Goal: Task Accomplishment & Management: Use online tool/utility

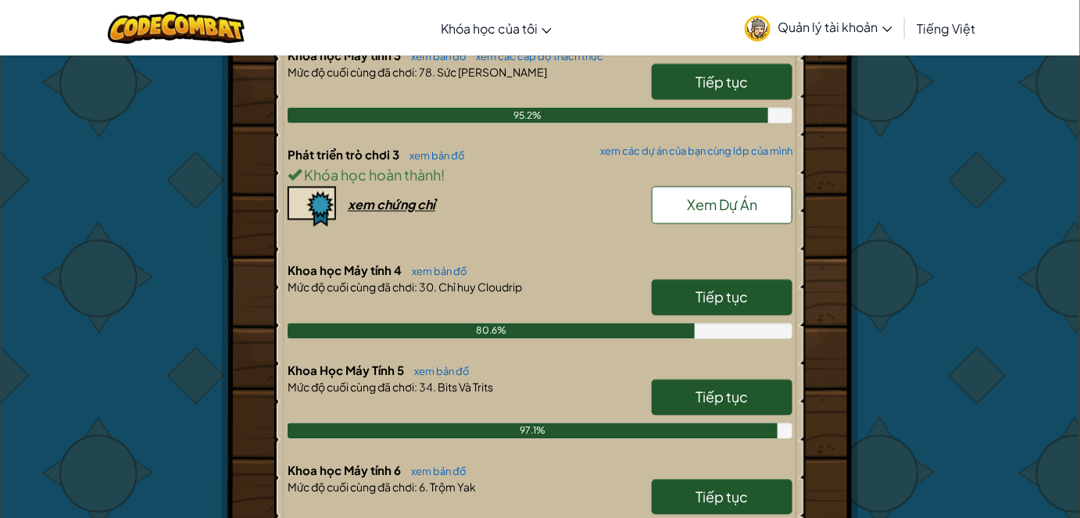
scroll to position [994, 0]
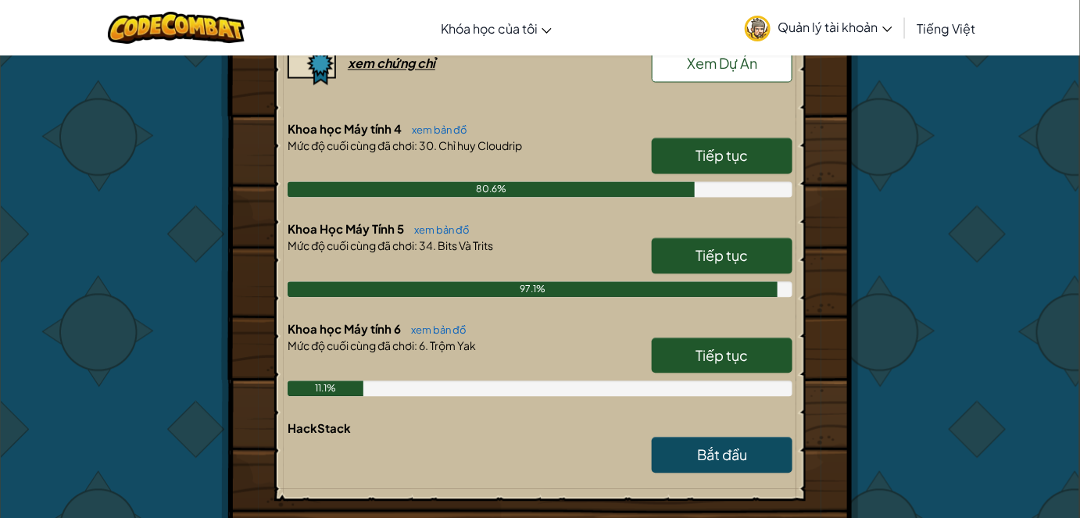
click at [748, 359] on span "Tiếp tục" at bounding box center [722, 355] width 52 height 18
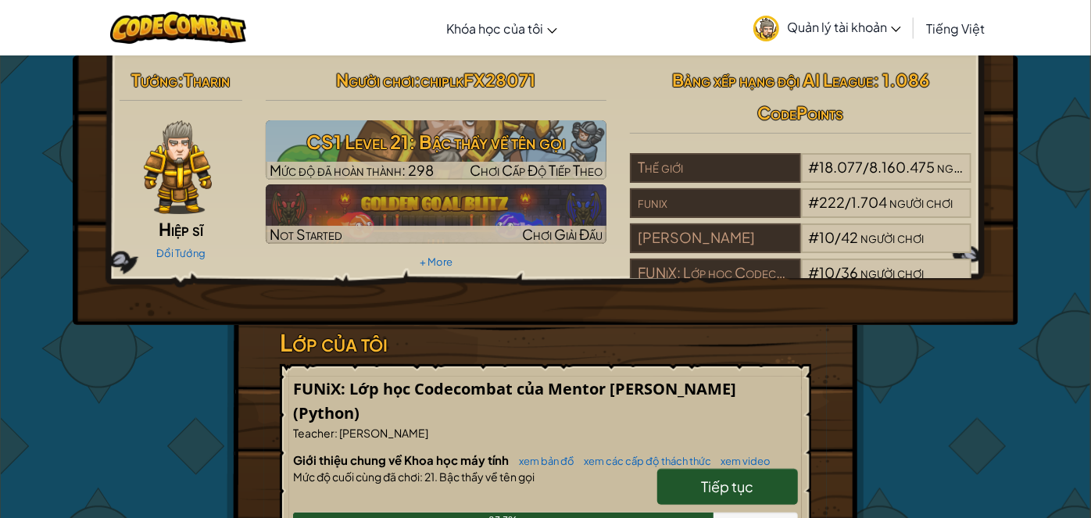
select select "vi"
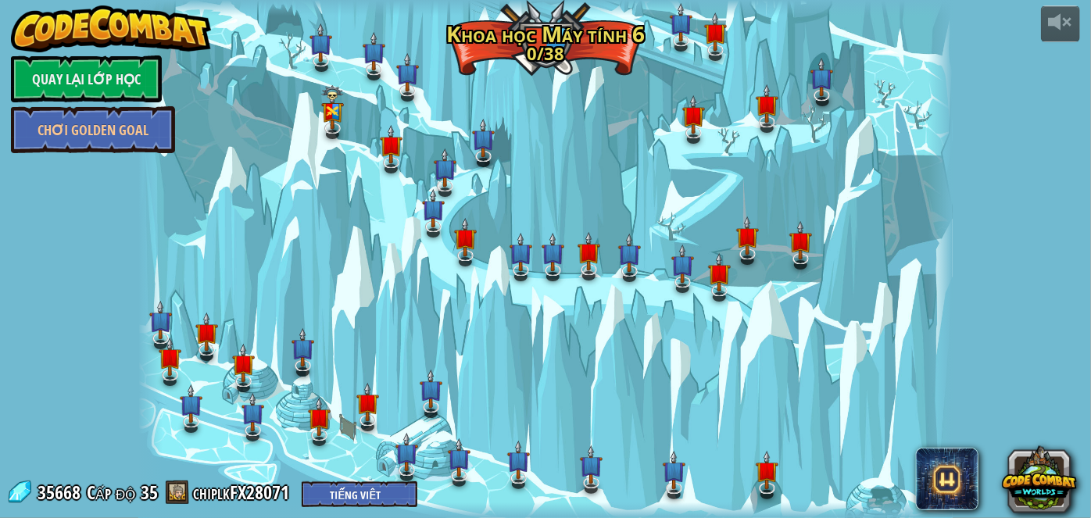
select select "vi"
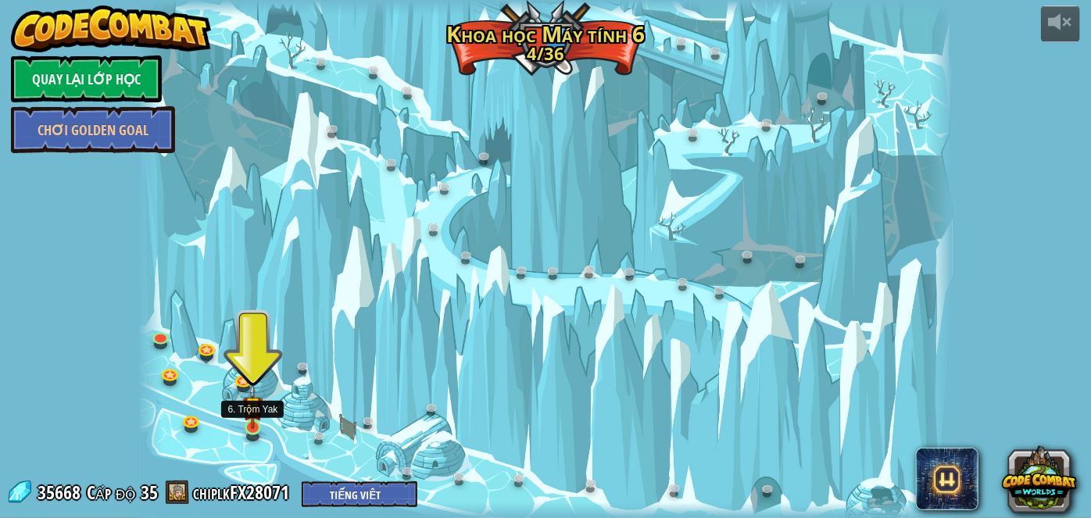
click at [245, 411] on img at bounding box center [253, 406] width 20 height 45
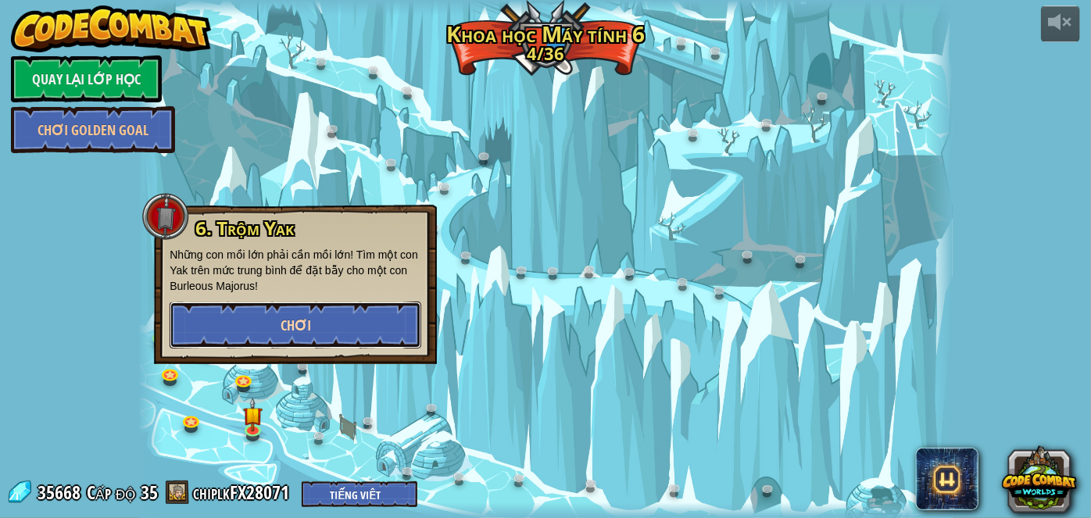
click at [266, 322] on button "Chơi" at bounding box center [296, 325] width 252 height 47
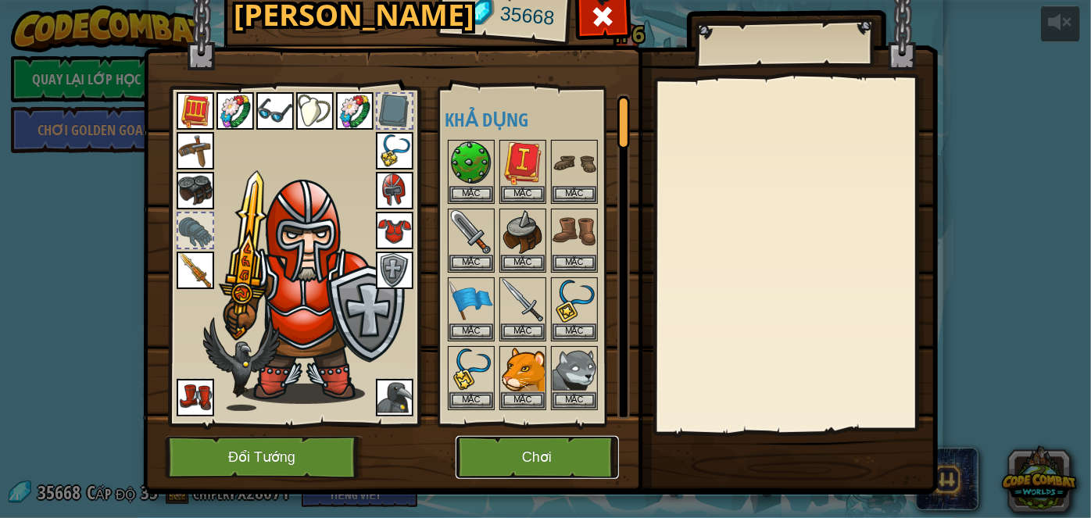
click at [522, 449] on button "Chơi" at bounding box center [536, 457] width 163 height 43
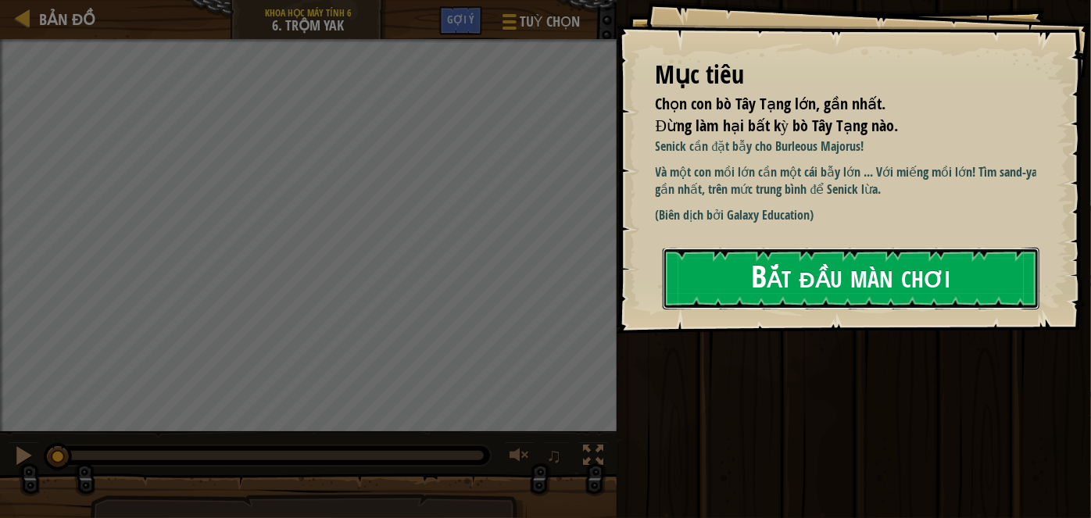
click at [789, 292] on button "Bắt đầu màn chơi" at bounding box center [850, 279] width 377 height 62
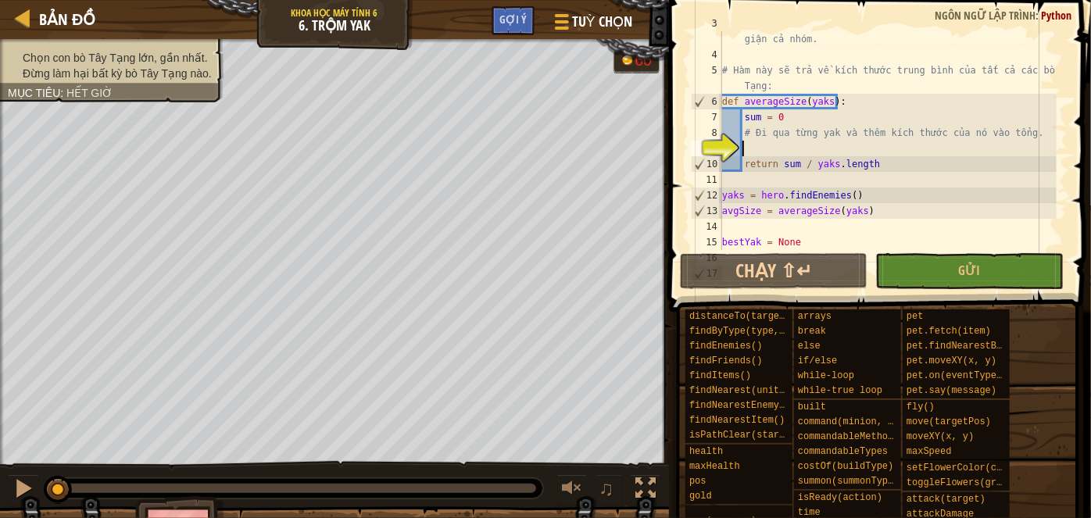
scroll to position [89, 0]
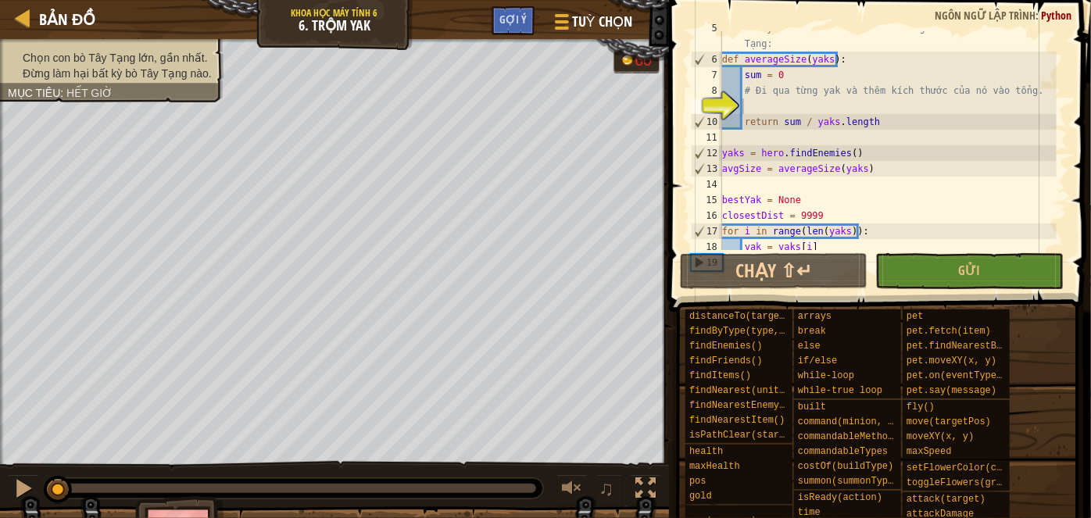
drag, startPoint x: 37, startPoint y: 56, endPoint x: 70, endPoint y: 55, distance: 33.6
click at [70, 55] on span "Chọn con bò Tây Tạng lớn, gần nhất." at bounding box center [115, 58] width 185 height 12
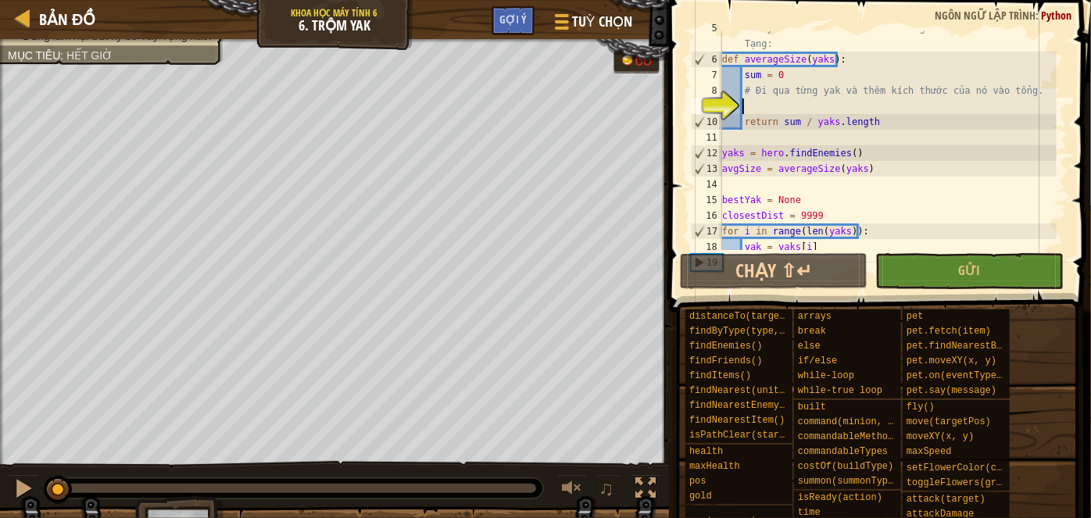
click at [395, 387] on div "Chọn con bò Tây Tạng lớn, gần nhất. Đừng làm hại bất kỳ bò Tây Tạng nào. Mục ti…" at bounding box center [545, 304] width 1091 height 531
drag, startPoint x: 396, startPoint y: 484, endPoint x: 27, endPoint y: 518, distance: 371.0
click at [27, 0] on html "Bản đồ Khoa học Máy tính 6 6. Trộm Yak Tuỳ chọn Xong Gợi ý 1 הההההההההההההההההה…" at bounding box center [545, 0] width 1091 height 0
drag, startPoint x: 41, startPoint y: 511, endPoint x: 155, endPoint y: 494, distance: 115.3
click at [155, 494] on div "Chọn con bò Tây Tạng lớn, gần nhất. Đừng làm hại bất kỳ bò Tây Tạng nào. Mục ti…" at bounding box center [545, 304] width 1091 height 531
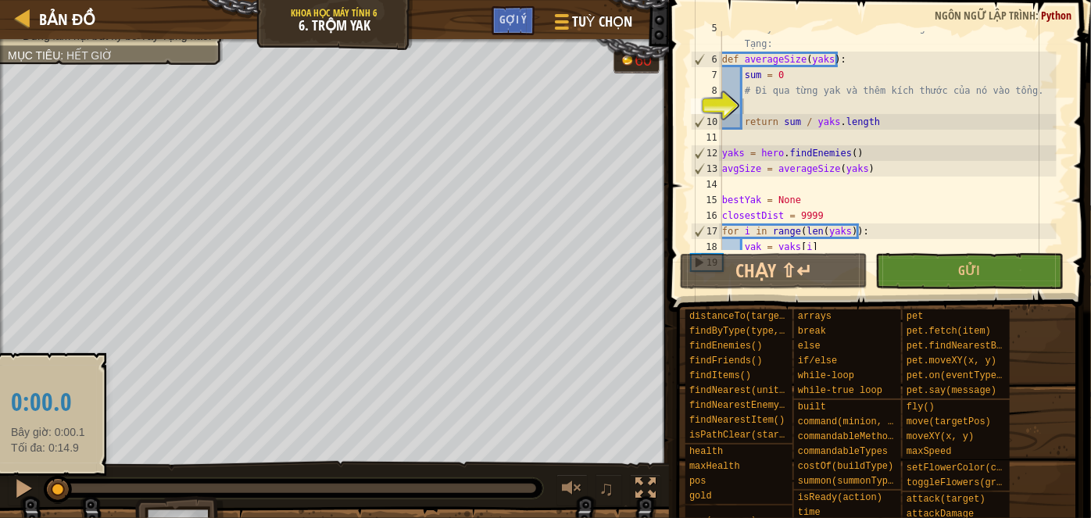
drag, startPoint x: 48, startPoint y: 476, endPoint x: 48, endPoint y: 485, distance: 9.4
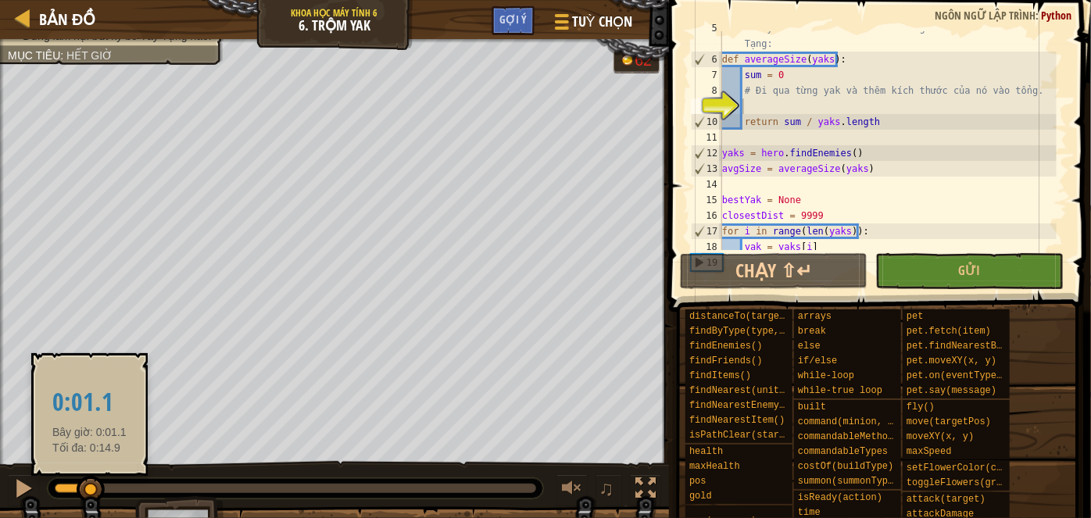
drag, startPoint x: 48, startPoint y: 486, endPoint x: 89, endPoint y: 486, distance: 40.6
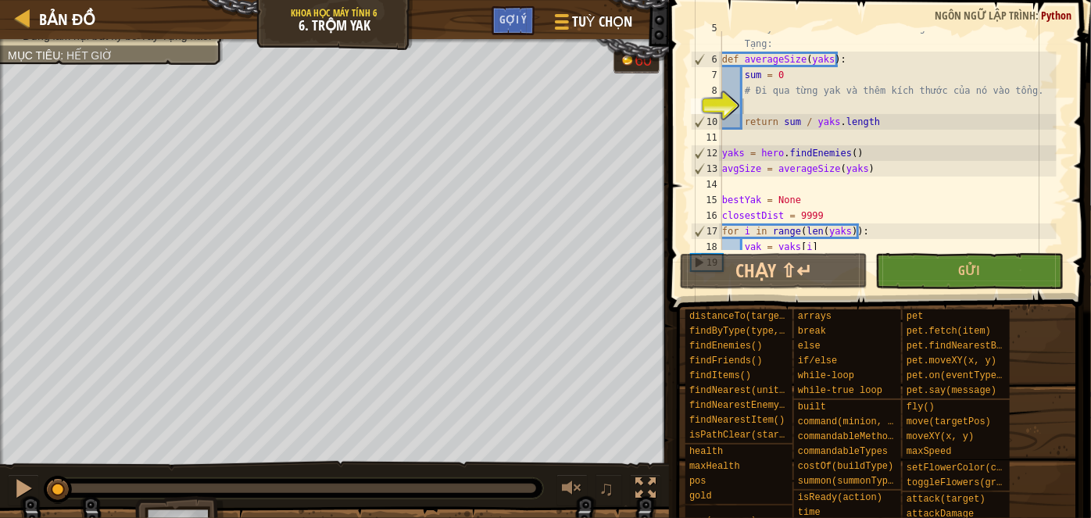
drag, startPoint x: 89, startPoint y: 486, endPoint x: 37, endPoint y: 511, distance: 57.3
click at [37, 511] on div "Chọn con bò Tây Tạng lớn, gần nhất. Đừng làm hại bất kỳ bò Tây Tạng nào. Mục ti…" at bounding box center [545, 304] width 1091 height 531
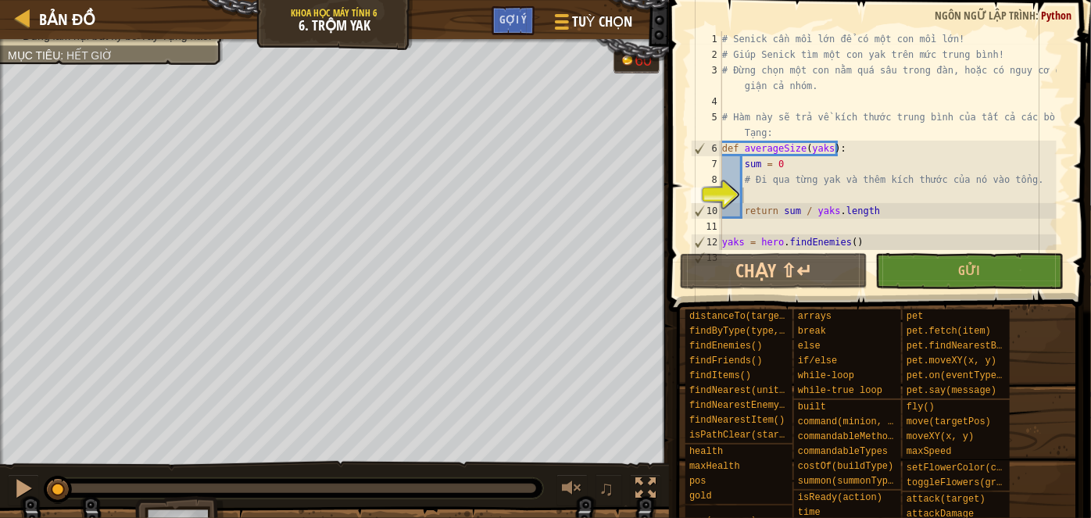
scroll to position [85, 0]
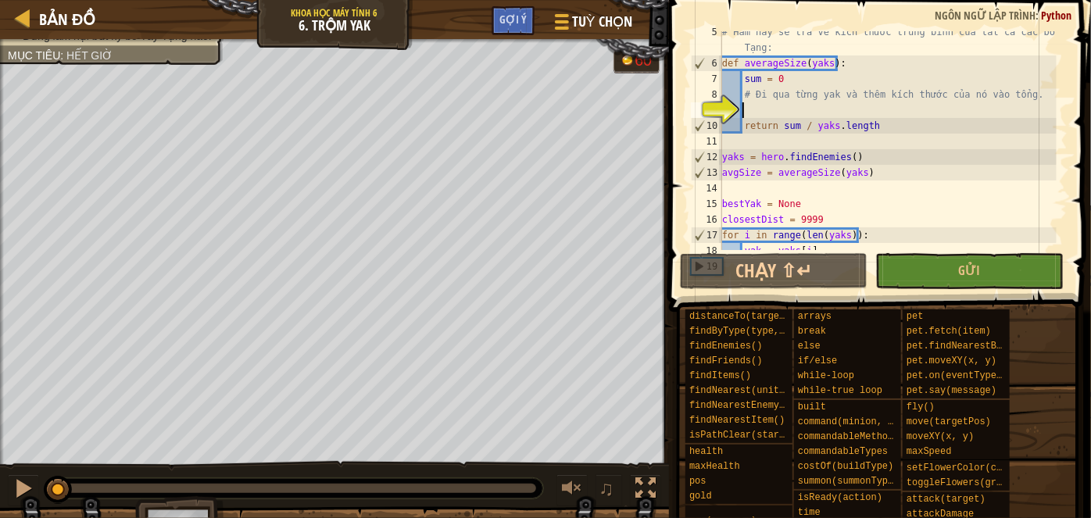
click at [880, 108] on div "# Hàm này sẽ trả về kích thước trung bình của tất cả các bò Tây Tạng: def avera…" at bounding box center [887, 157] width 337 height 266
drag, startPoint x: 881, startPoint y: 111, endPoint x: 895, endPoint y: 109, distance: 14.3
click at [895, 109] on div "# Hàm này sẽ trả về kích thước trung bình của tất cả các bò Tây Tạng: def avera…" at bounding box center [887, 157] width 337 height 266
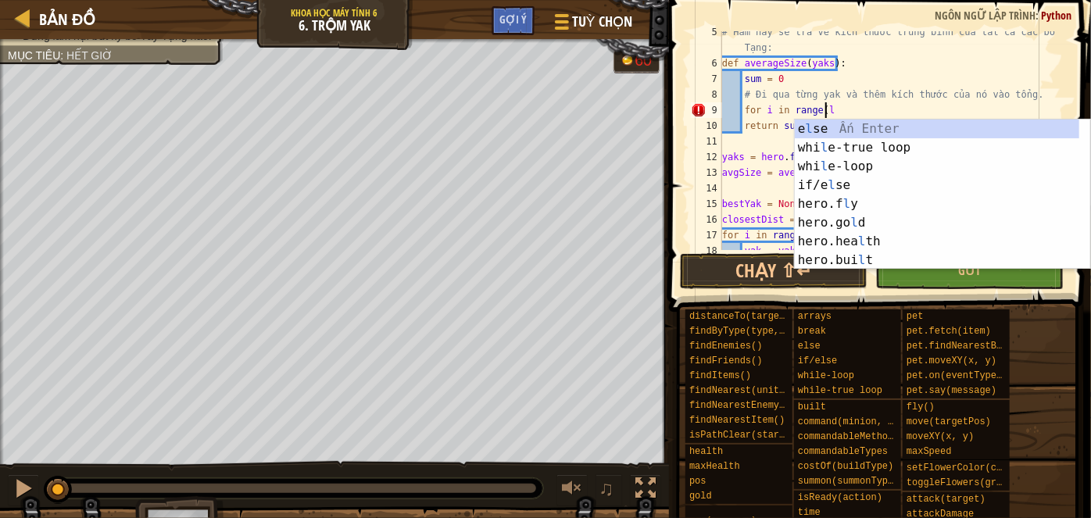
scroll to position [6, 8]
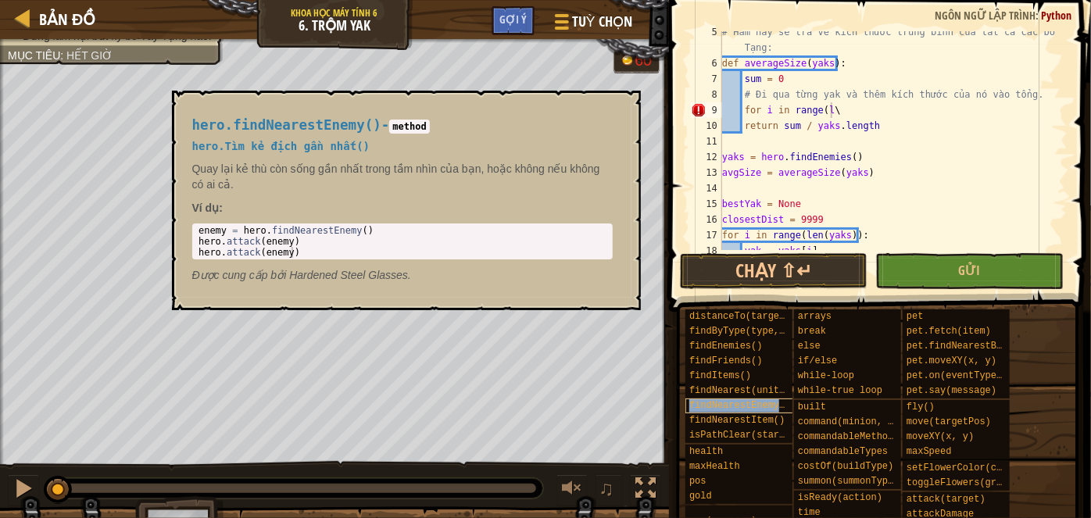
click at [744, 405] on span "findNearestEnemy()" at bounding box center [740, 405] width 102 height 11
click at [842, 115] on div "# Hàm này sẽ trả về kích thước trung bình của tất cả các bò Tây Tạng: def avera…" at bounding box center [887, 157] width 337 height 266
type textarea "for i in range(len(yak)):"
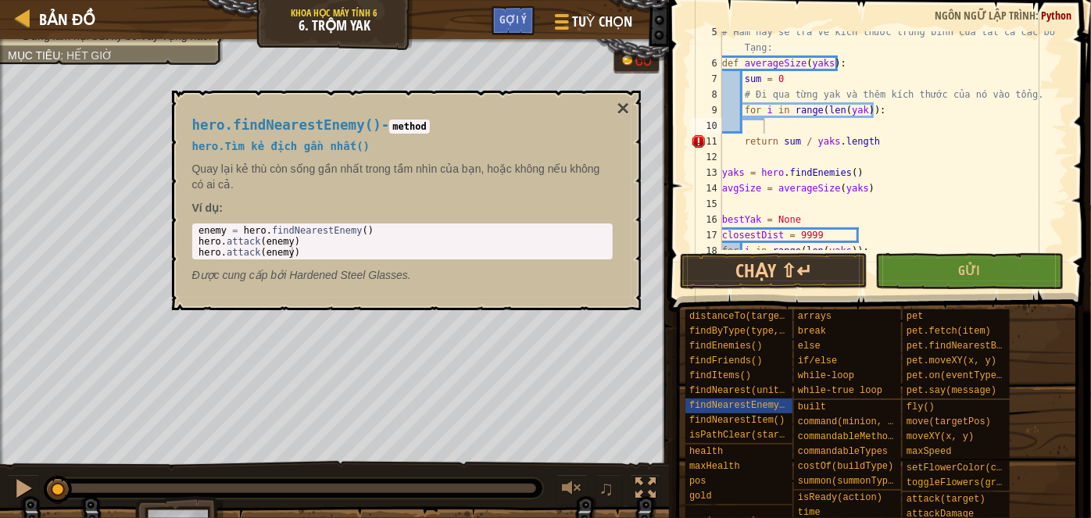
click at [858, 112] on div "# Hàm này sẽ trả về kích thước trung bình của tất cả các bò Tây Tạng: def avera…" at bounding box center [887, 157] width 337 height 266
type textarea "for i in range(len(yaks)):"
click at [890, 108] on div "# Hàm này sẽ trả về kích thước trung bình của tất cả các bò Tây Tạng: def avera…" at bounding box center [887, 157] width 337 height 266
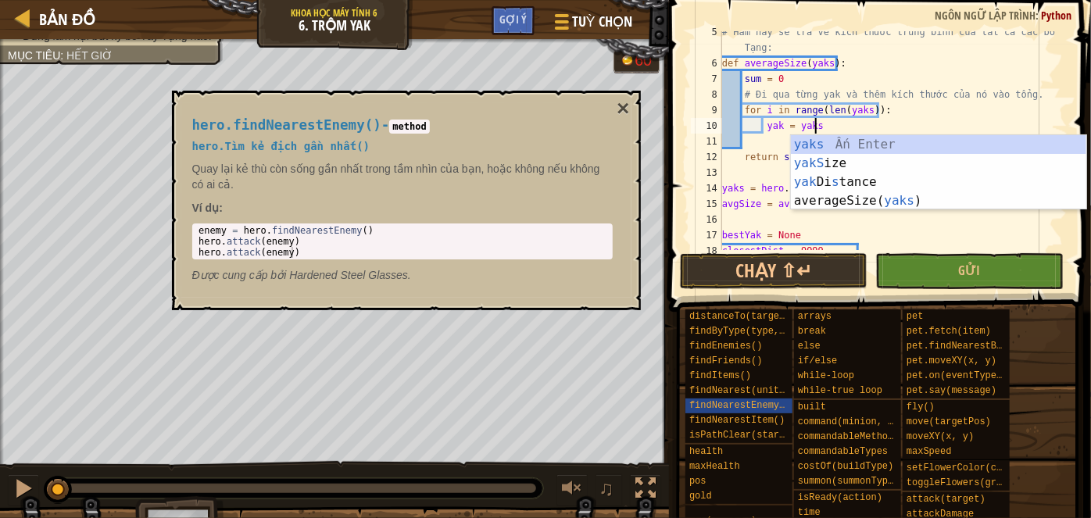
scroll to position [7, 7]
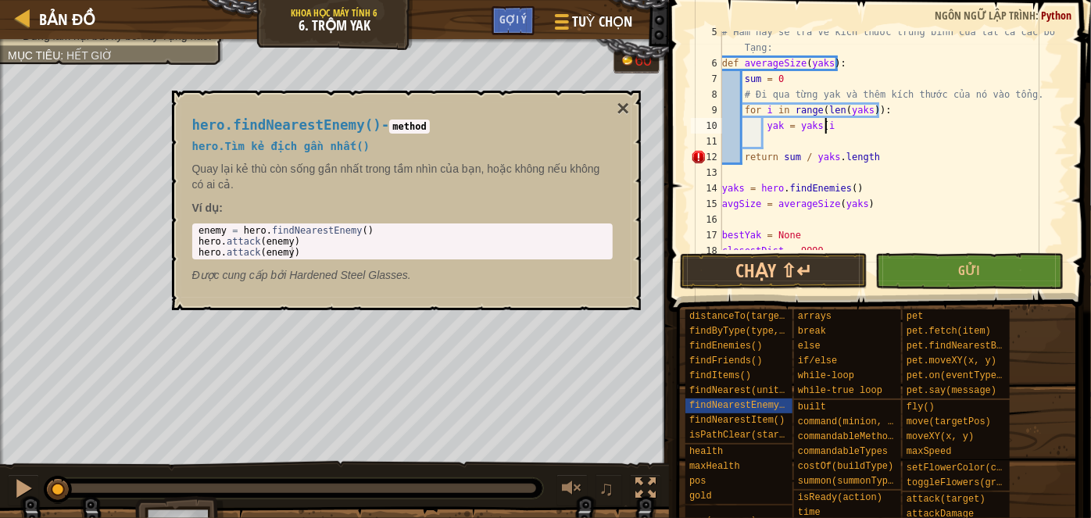
type textarea "yak = yaks[i]"
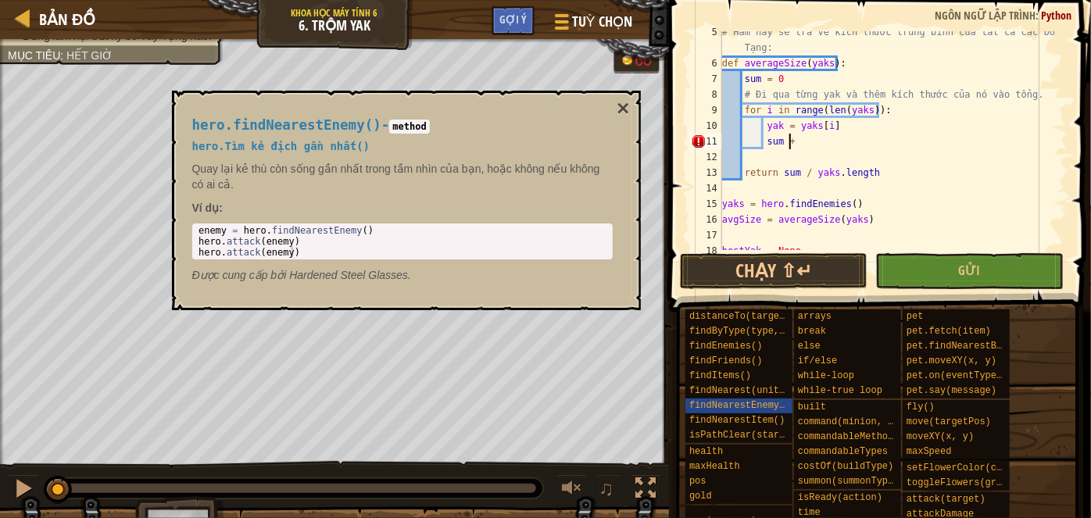
scroll to position [7, 5]
type textarea "sum += yak.size"
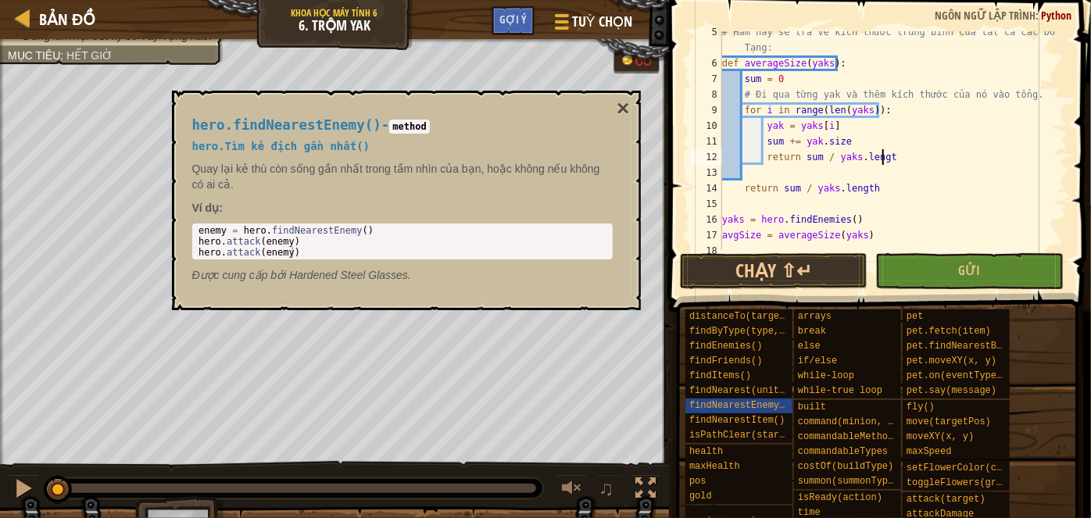
scroll to position [7, 12]
type textarea "return sum / yaks.length"
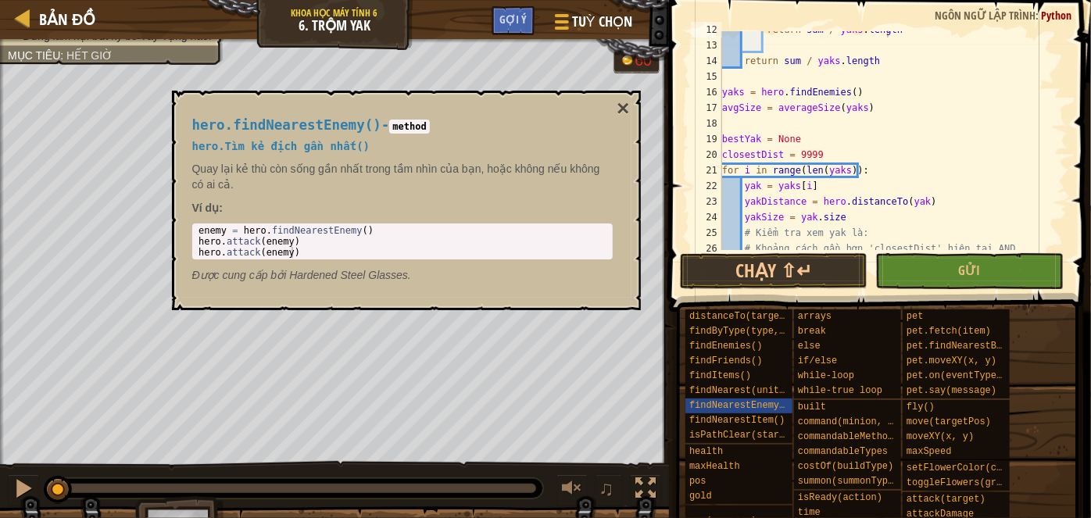
scroll to position [328, 0]
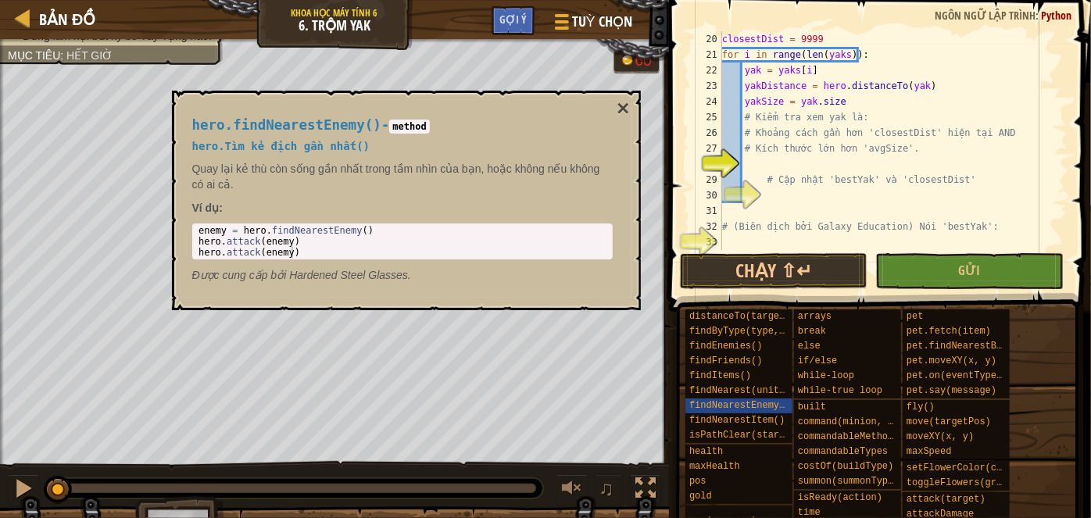
click at [780, 156] on div "closestDist = 9999 for i in range ( len ( yaks )) : yak = yaks [ i ] yakDistanc…" at bounding box center [887, 156] width 337 height 250
click at [616, 105] on div "hero.findNearestEnemy() - method hero.Tìm kẻ địch gần nhất() [PERSON_NAME] lại …" at bounding box center [402, 200] width 442 height 195
click at [618, 106] on button "×" at bounding box center [622, 109] width 12 height 22
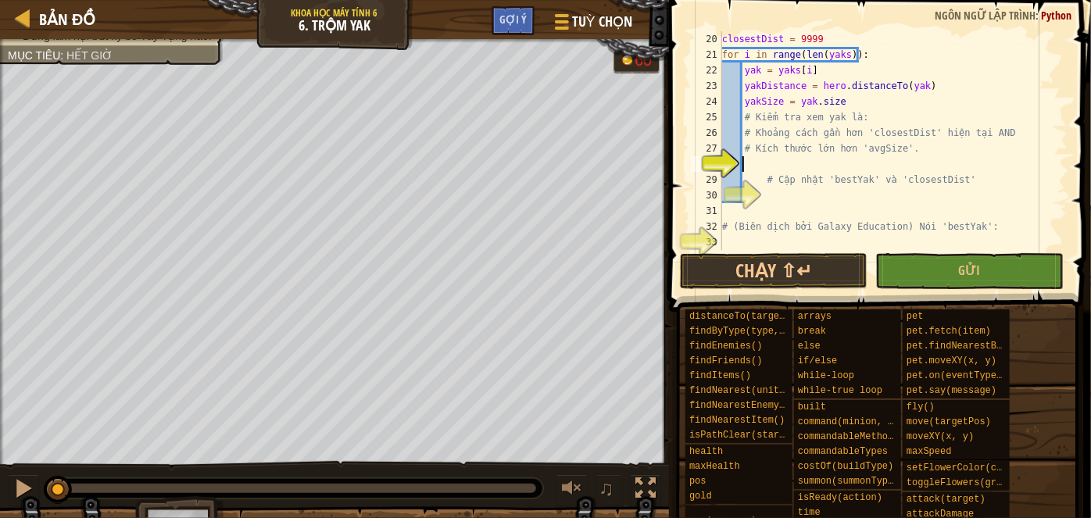
click at [788, 161] on div "closestDist = 9999 for i in range ( len ( yaks )) : yak = yaks [ i ] yakDistanc…" at bounding box center [887, 156] width 337 height 250
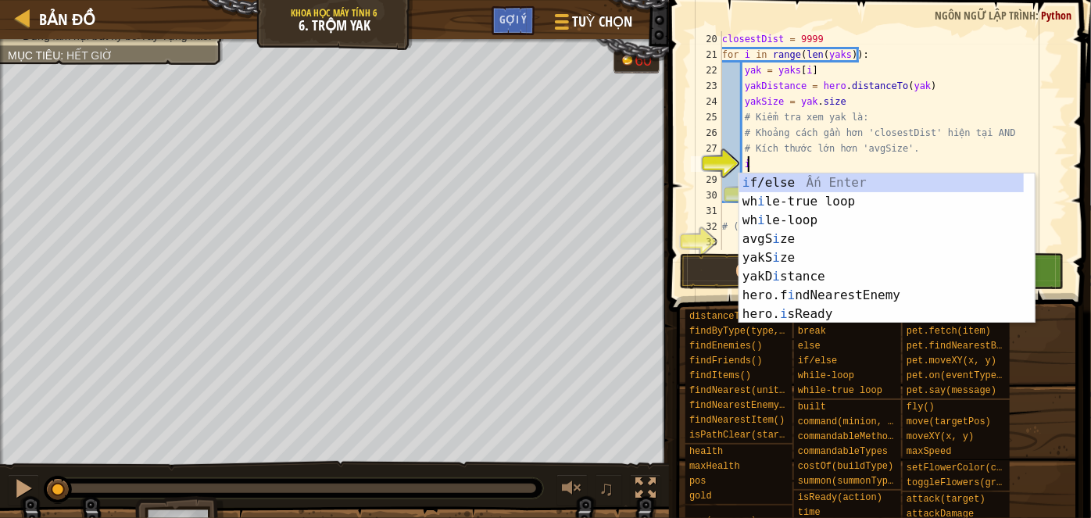
type textarea "i"
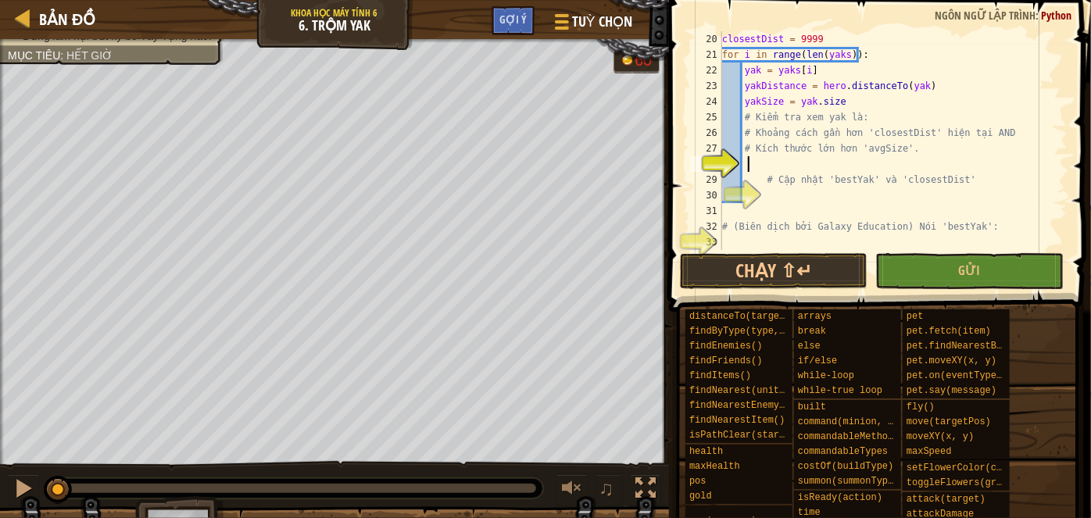
scroll to position [7, 2]
type textarea "ì"
click at [816, 167] on div "closestDist = 9999 for i in range ( len ( yaks )) : yak = yaks [ i ] yakDistanc…" at bounding box center [887, 156] width 337 height 250
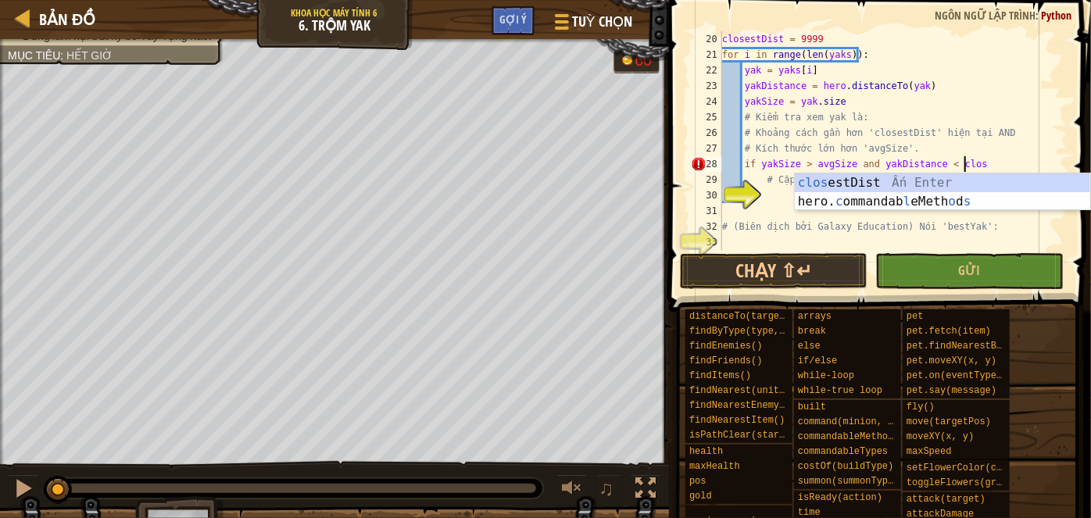
scroll to position [7, 20]
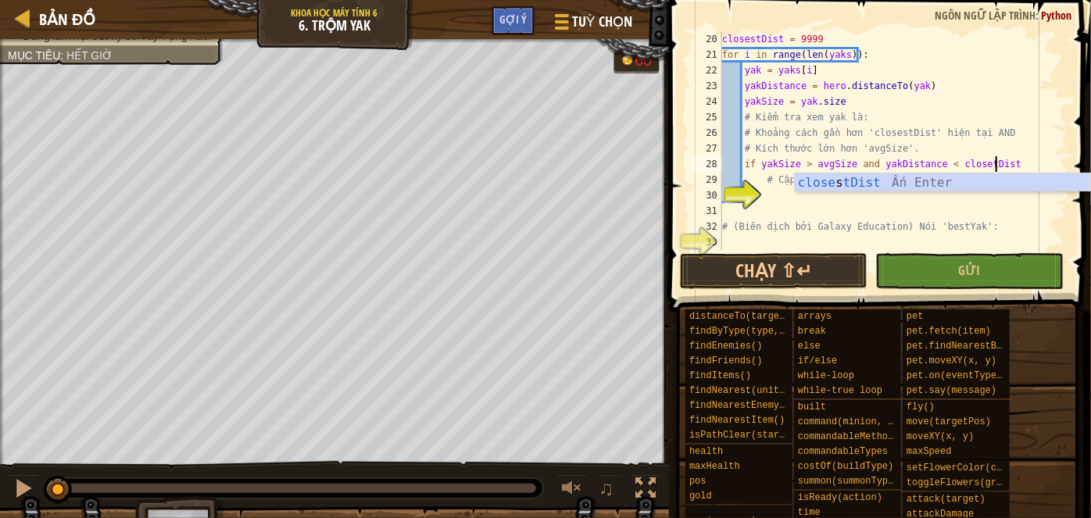
type textarea "if yakSize > avgSize and yakDistance < closetDist:"
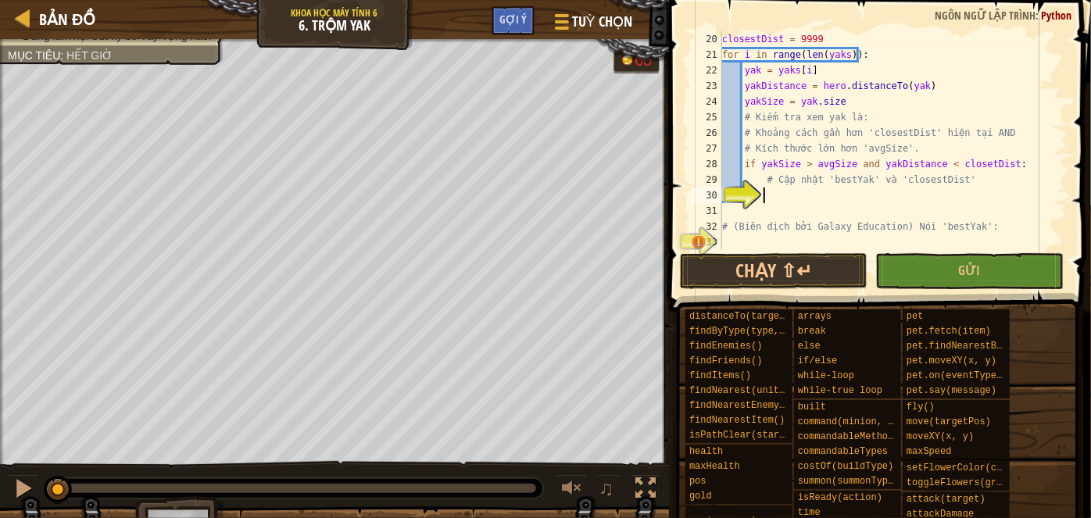
click at [798, 193] on div "closestDist = 9999 for i in range ( len ( yaks )) : yak = yaks [ i ] yakDistanc…" at bounding box center [887, 156] width 337 height 250
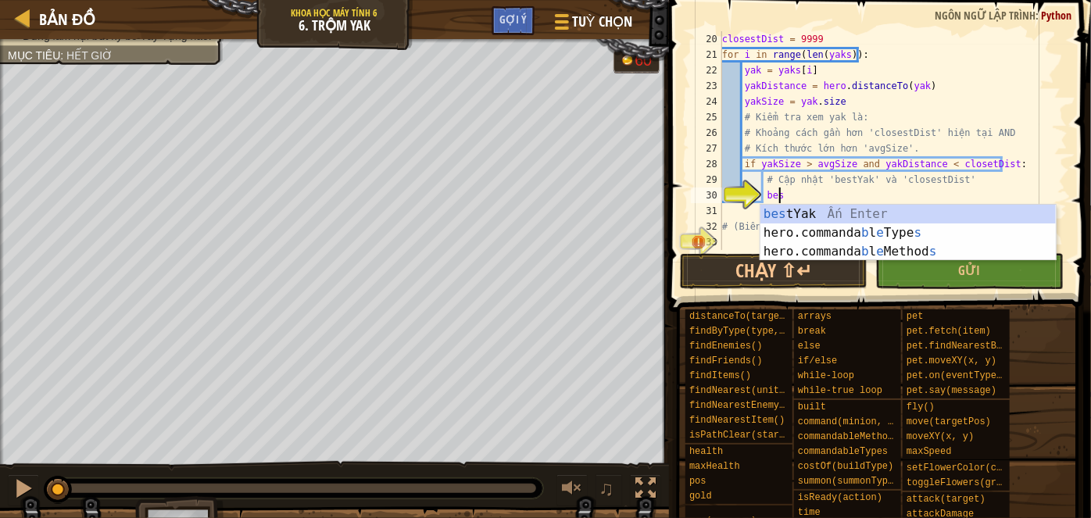
scroll to position [7, 4]
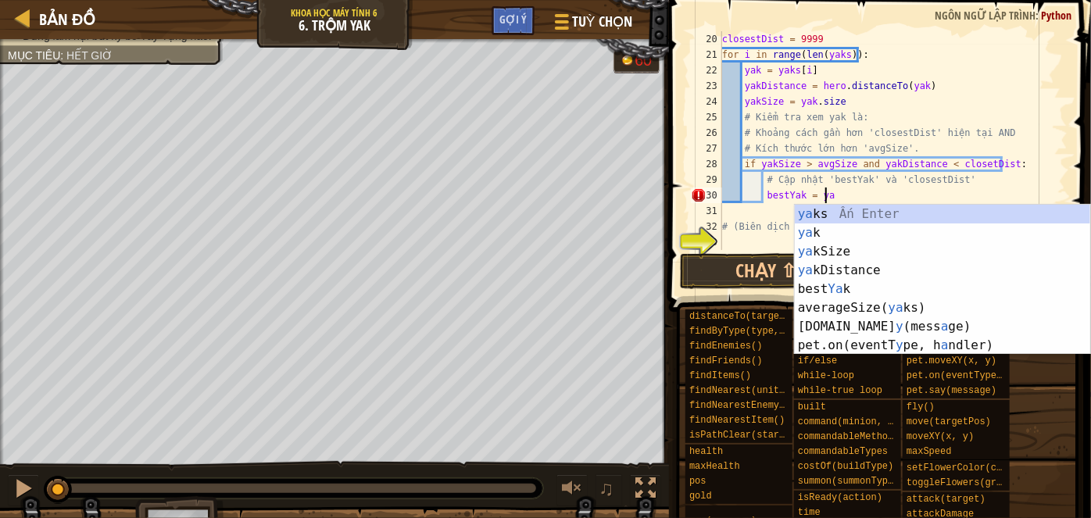
type textarea "bestYak = yak"
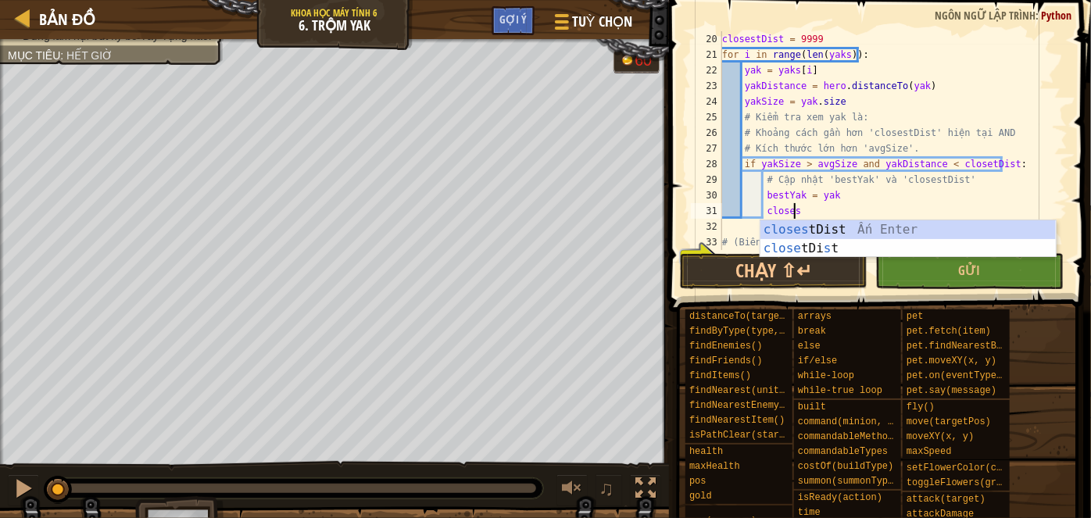
scroll to position [7, 5]
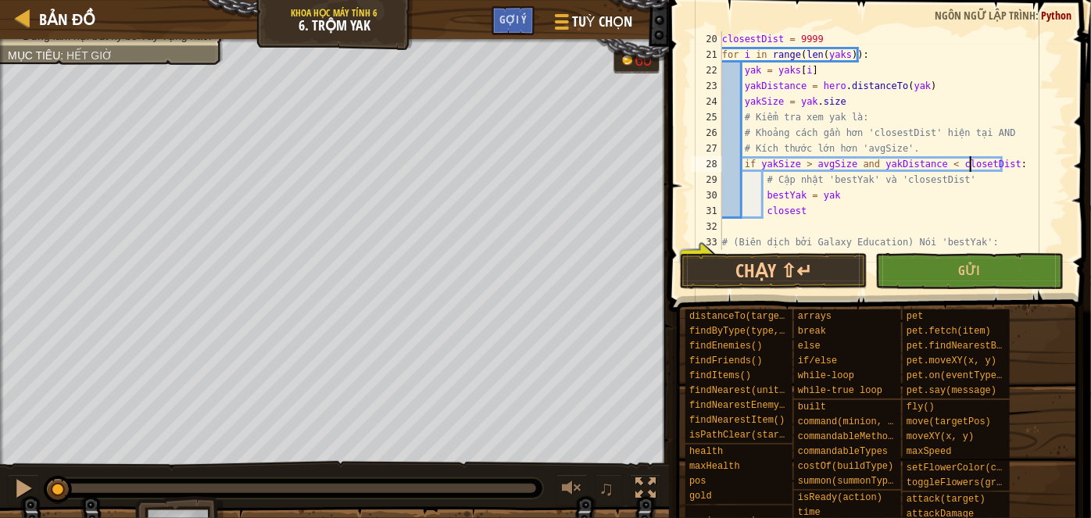
click at [970, 169] on div "closestDist = 9999 for i in range ( len ( yaks )) : yak = yaks [ i ] yakDistanc…" at bounding box center [887, 156] width 337 height 250
type textarea "if yakSize > avgSize and yakDistance < closestDist:"
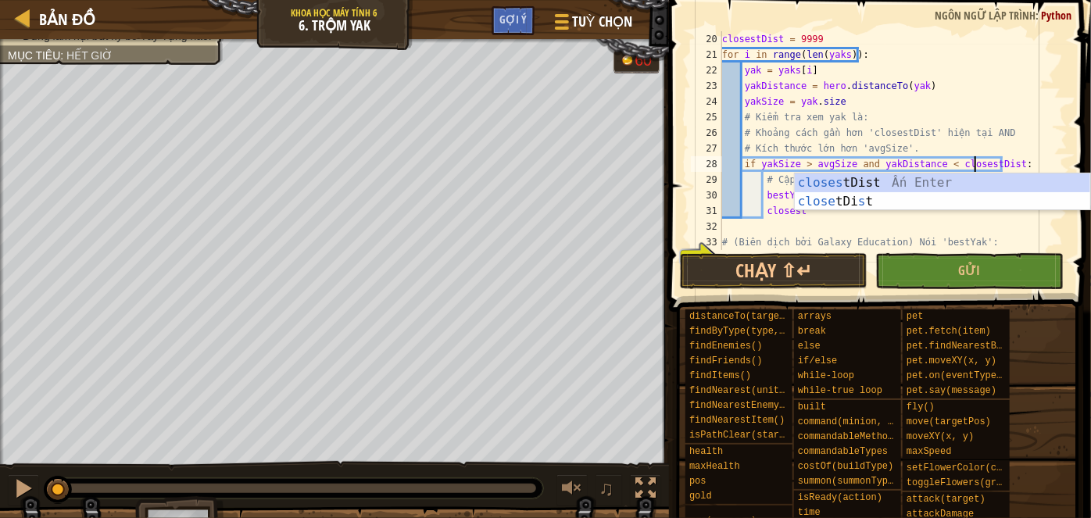
click at [840, 220] on div "closestDist = 9999 for i in range ( len ( yaks )) : yak = yaks [ i ] yakDistanc…" at bounding box center [887, 156] width 337 height 250
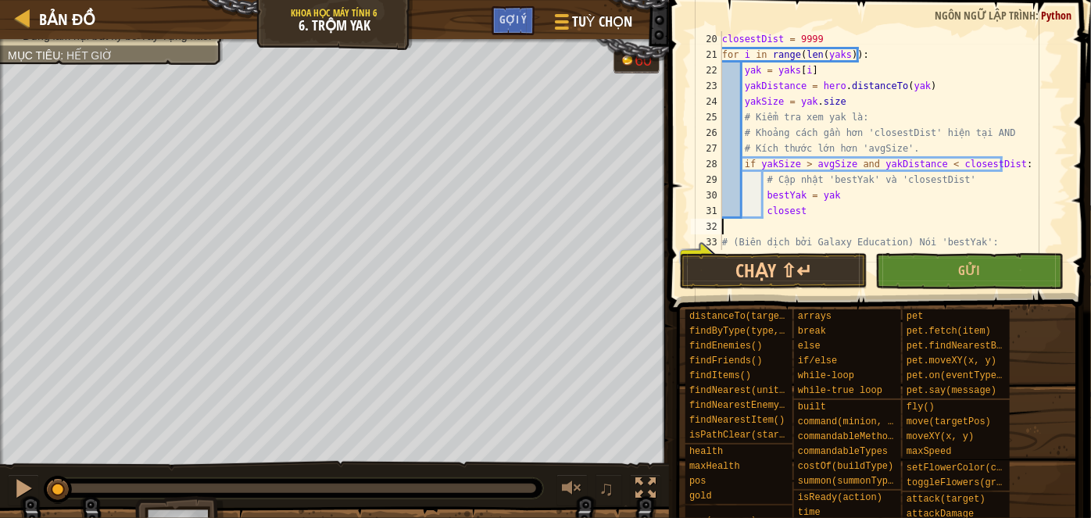
scroll to position [7, 0]
click at [839, 209] on div "closestDist = 9999 for i in range ( len ( yaks )) : yak = yaks [ i ] yakDistanc…" at bounding box center [887, 156] width 337 height 250
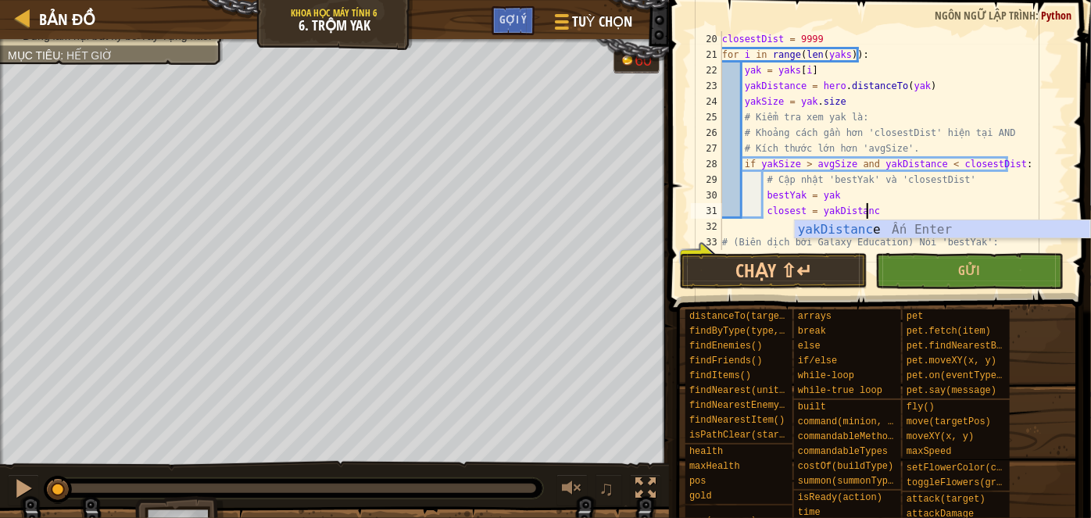
type textarea "closest = yakDistance"
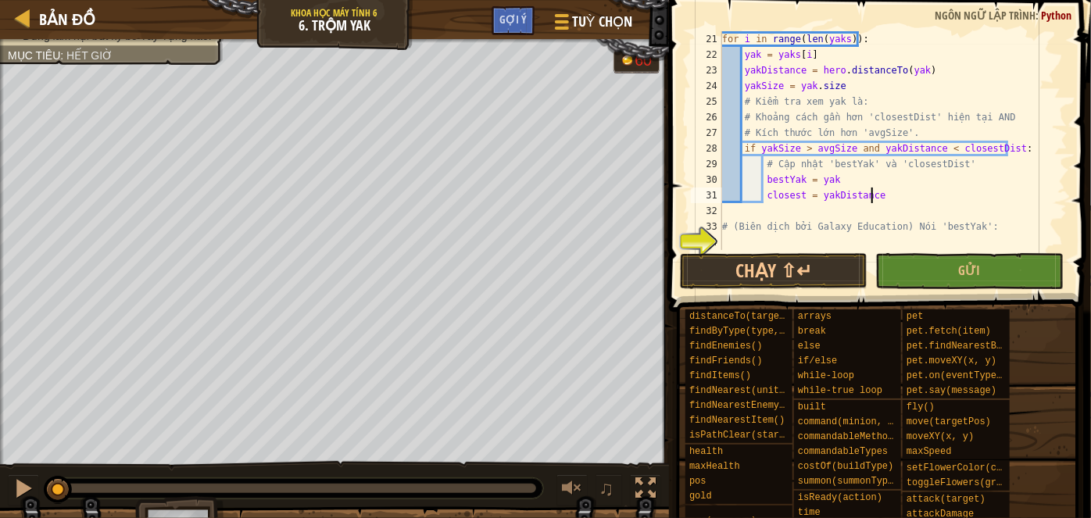
click at [766, 237] on div "for i in range ( len ( yaks )) : yak = yaks [ i ] yakDistance = hero . distance…" at bounding box center [887, 156] width 337 height 250
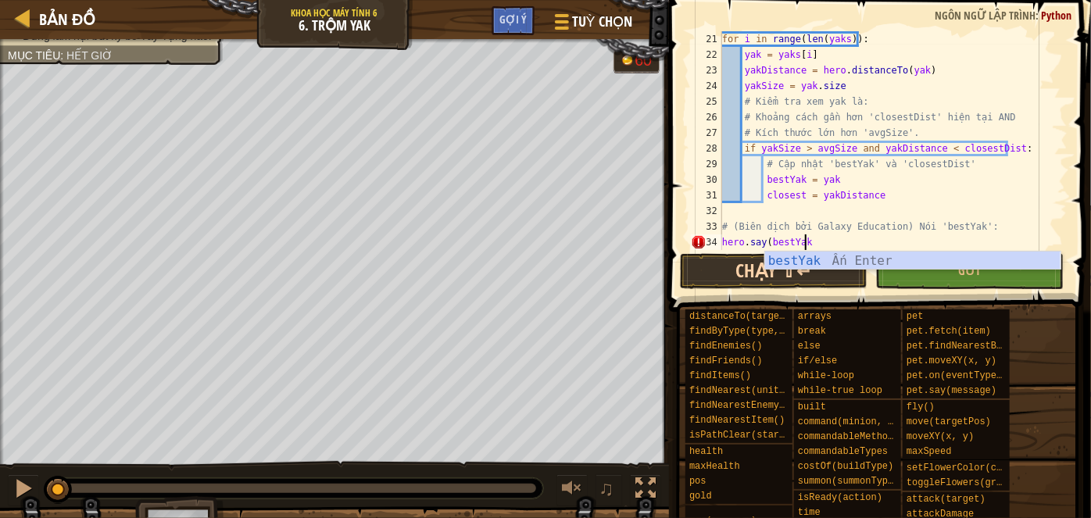
scroll to position [7, 6]
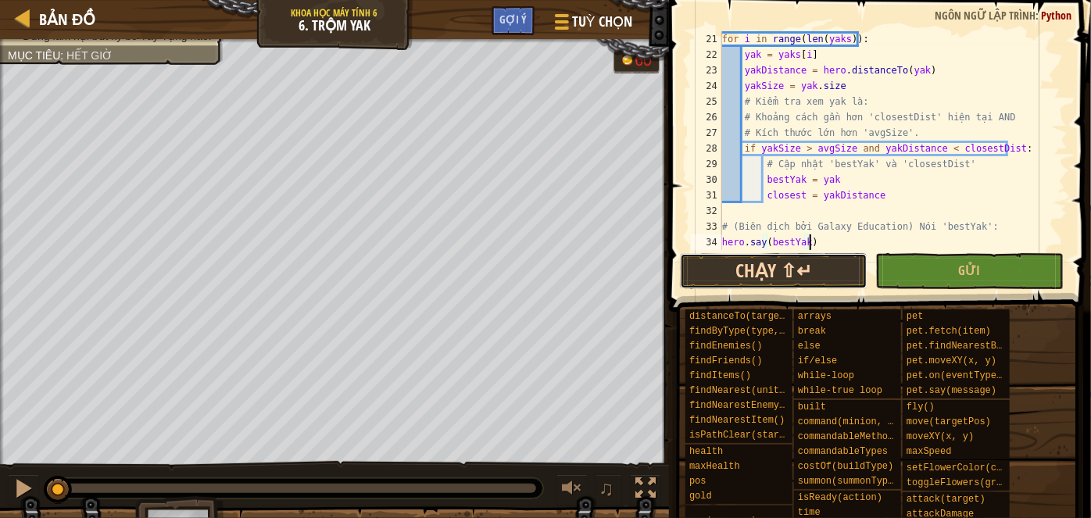
click at [810, 266] on button "Chạy ⇧↵" at bounding box center [773, 271] width 187 height 36
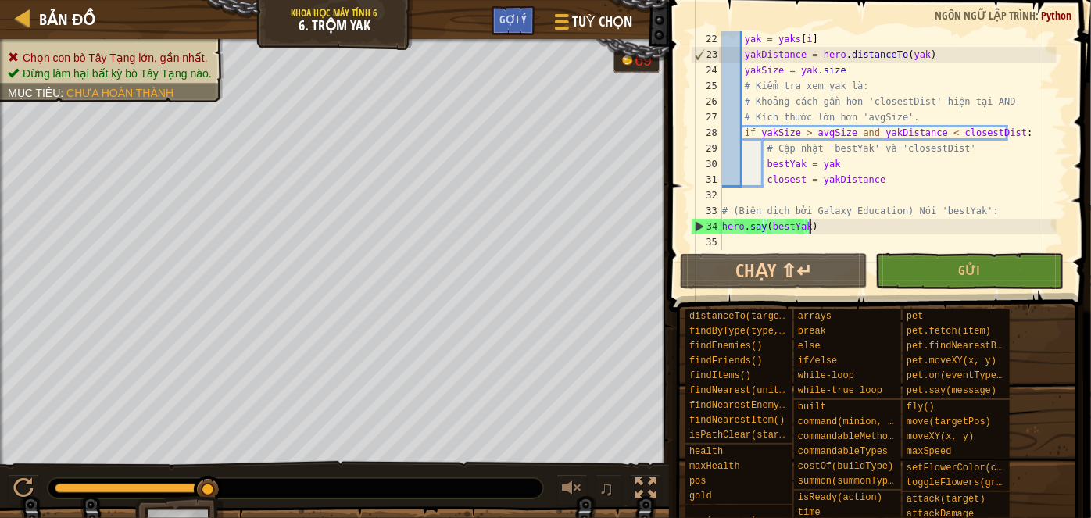
scroll to position [359, 0]
click at [798, 180] on div "yak = yaks [ i ] yakDistance = hero . distanceTo ( yak ) yakSize = yak . size #…" at bounding box center [887, 156] width 337 height 250
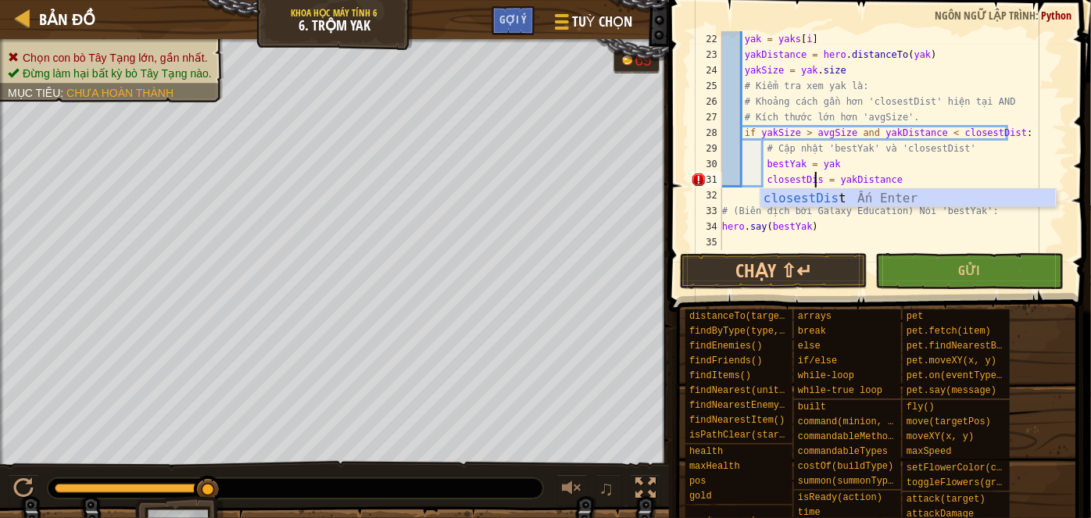
scroll to position [7, 8]
click at [758, 273] on button "Chạy ⇧↵" at bounding box center [773, 271] width 187 height 36
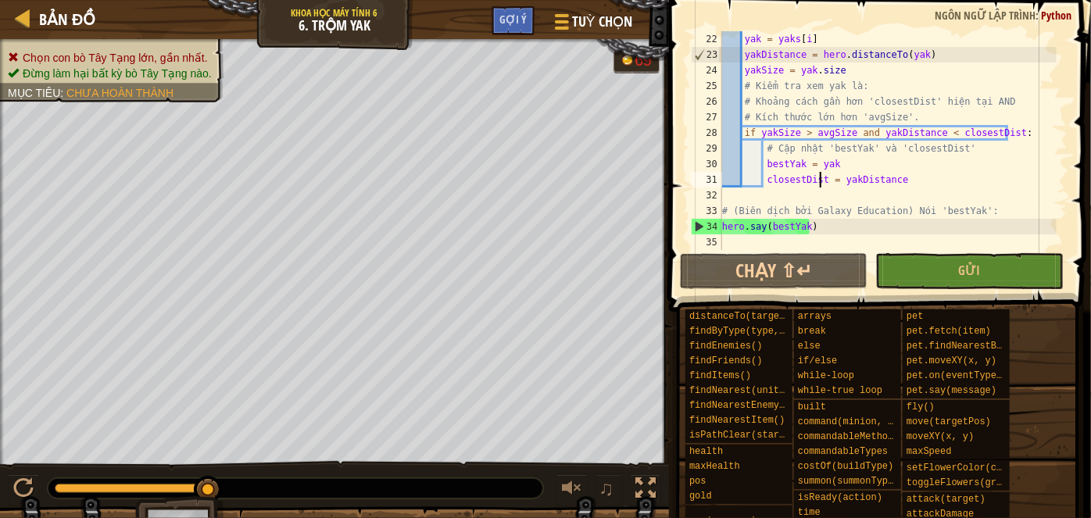
drag, startPoint x: 205, startPoint y: 487, endPoint x: 652, endPoint y: 551, distance: 450.5
click at [652, 0] on html "Bản đồ Khoa học Máy tính 6 6. Trộm Yak Tuỳ chọn Xong Gợi ý 1 הההההההההההההההההה…" at bounding box center [545, 0] width 1091 height 0
drag, startPoint x: 200, startPoint y: 483, endPoint x: 333, endPoint y: 492, distance: 133.1
click at [333, 492] on div at bounding box center [295, 488] width 495 height 20
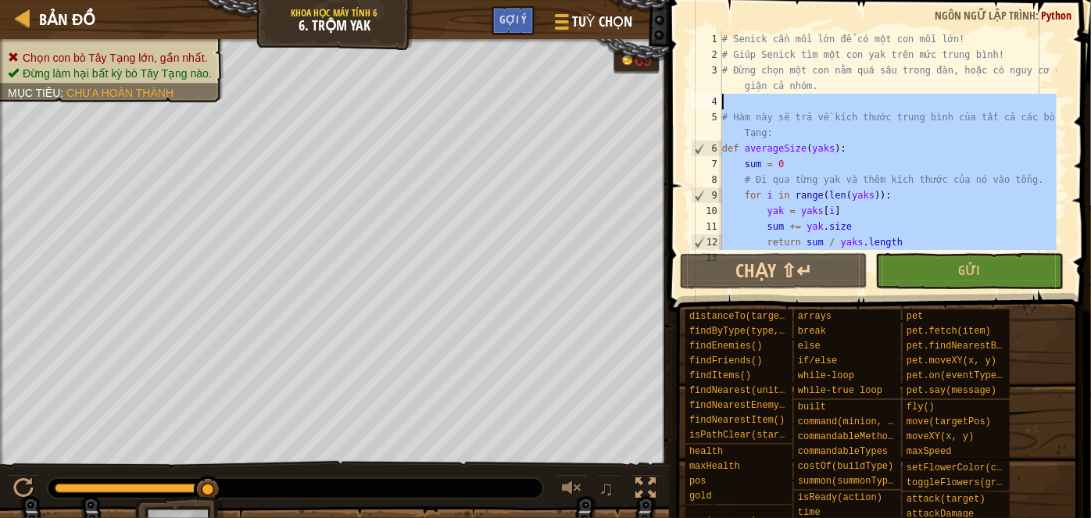
scroll to position [0, 0]
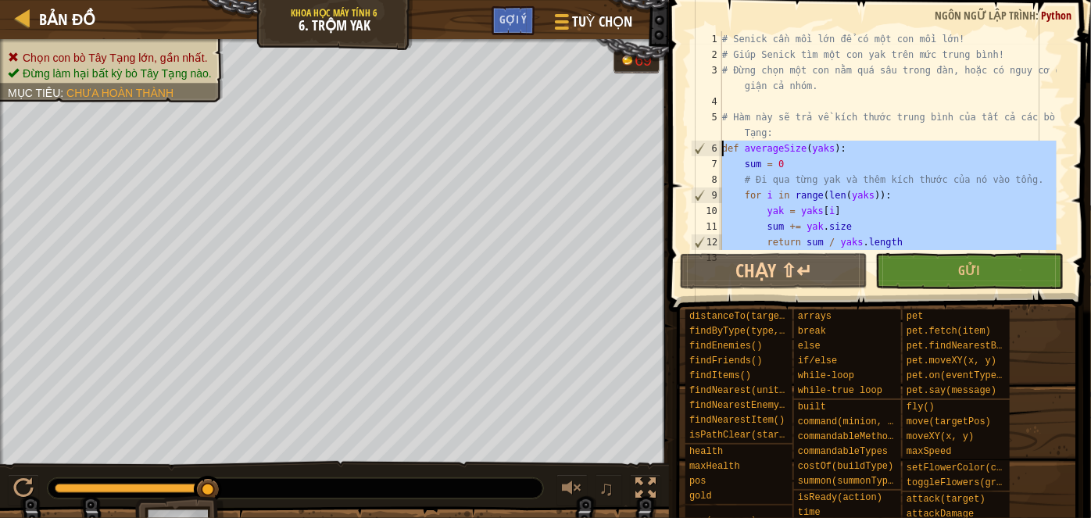
drag, startPoint x: 908, startPoint y: 230, endPoint x: 705, endPoint y: 144, distance: 220.5
click at [705, 144] on div "closestDist = yakDistance 1 2 3 4 5 6 7 8 9 10 11 12 13 # Senick cần mồi lớn để…" at bounding box center [877, 140] width 380 height 219
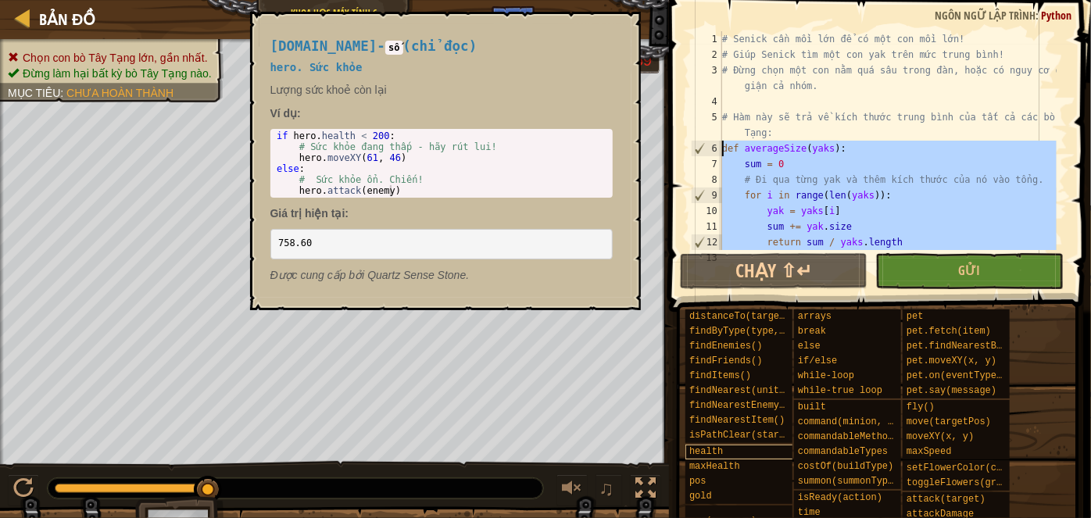
paste textarea "hero.say(bestYak)"
type textarea "hero.say(bestYak)"
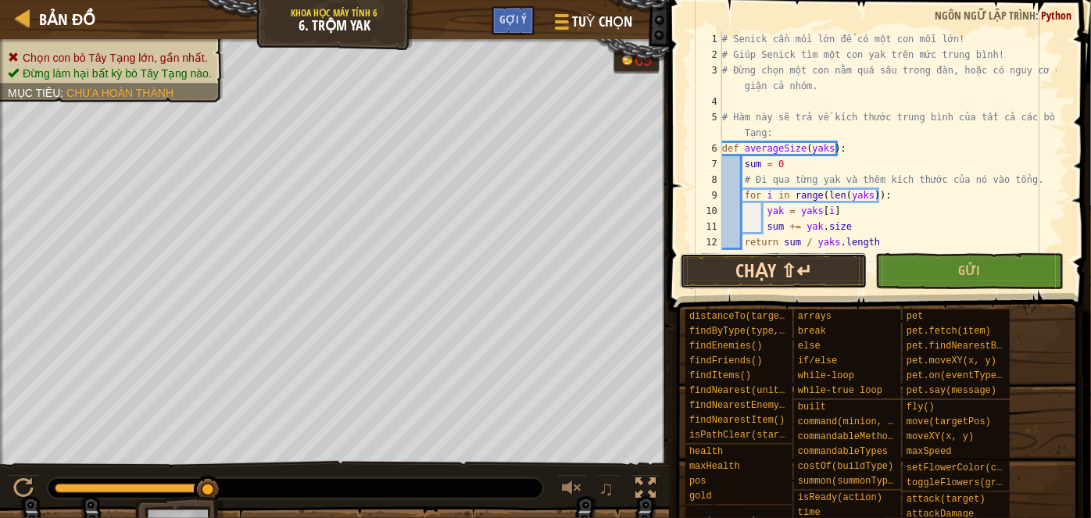
click at [811, 283] on button "Chạy ⇧↵" at bounding box center [773, 271] width 187 height 36
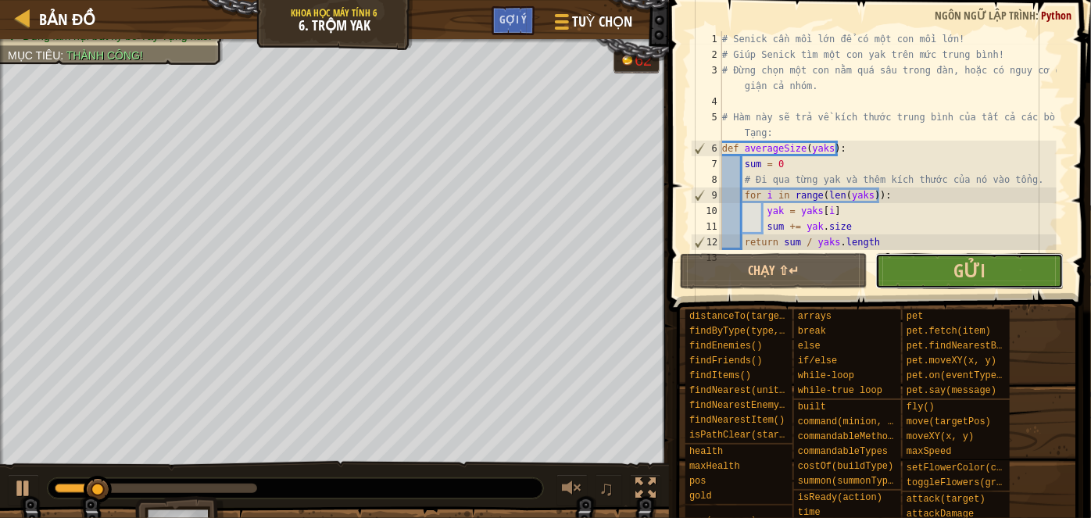
click at [891, 260] on button "Gửi" at bounding box center [968, 271] width 187 height 36
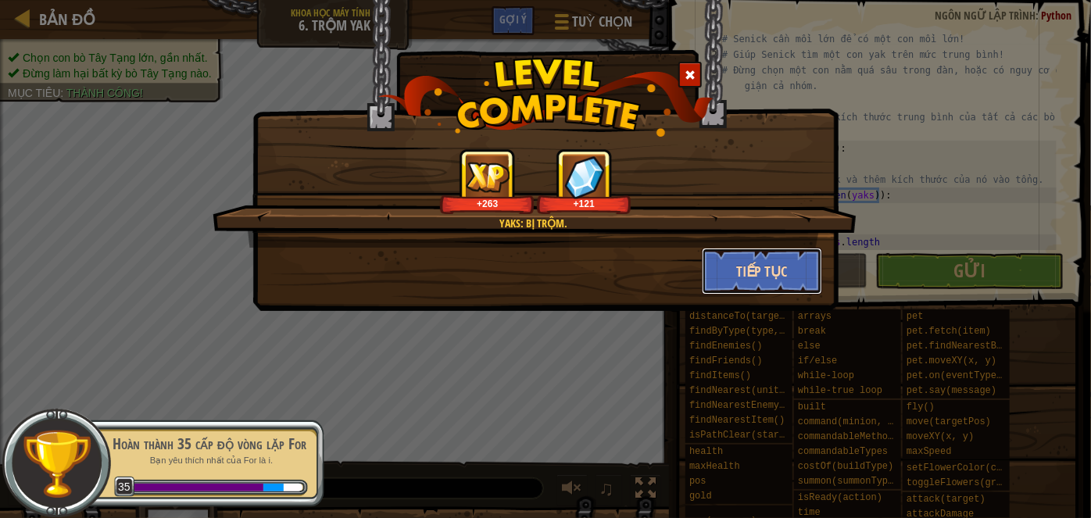
click at [783, 273] on button "Tiếp tục" at bounding box center [762, 271] width 121 height 47
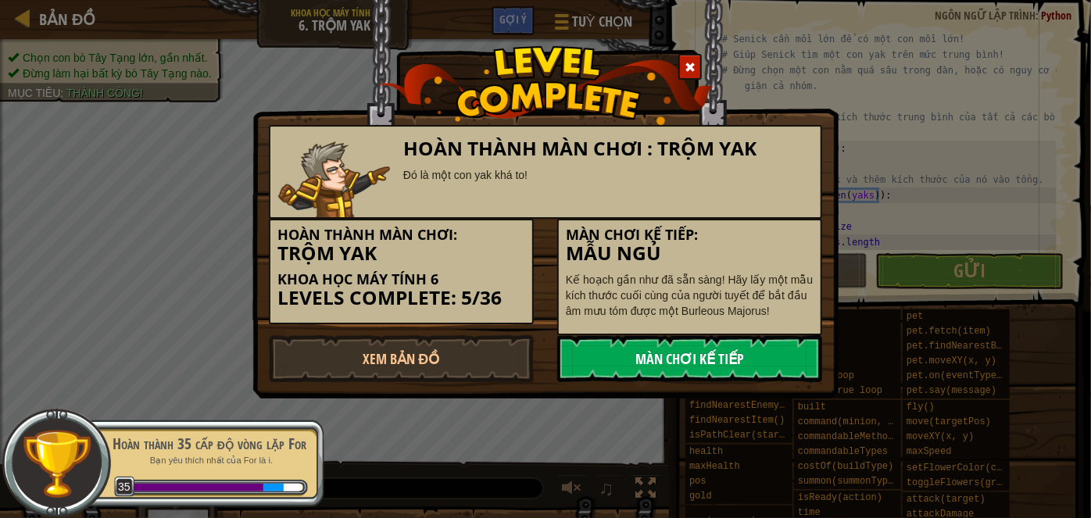
click at [652, 348] on link "Màn chơi kế tiếp" at bounding box center [689, 358] width 265 height 47
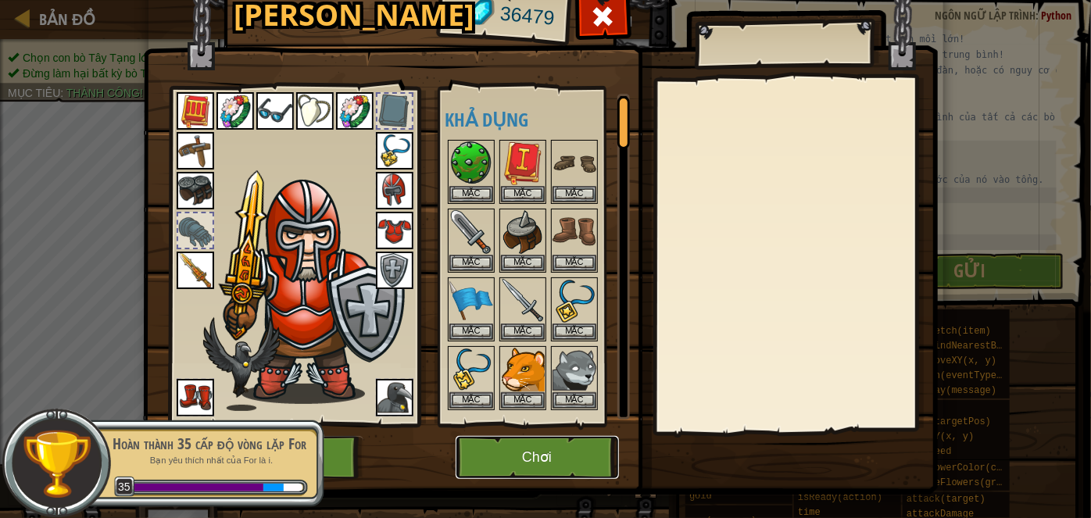
click at [569, 452] on button "Chơi" at bounding box center [536, 457] width 163 height 43
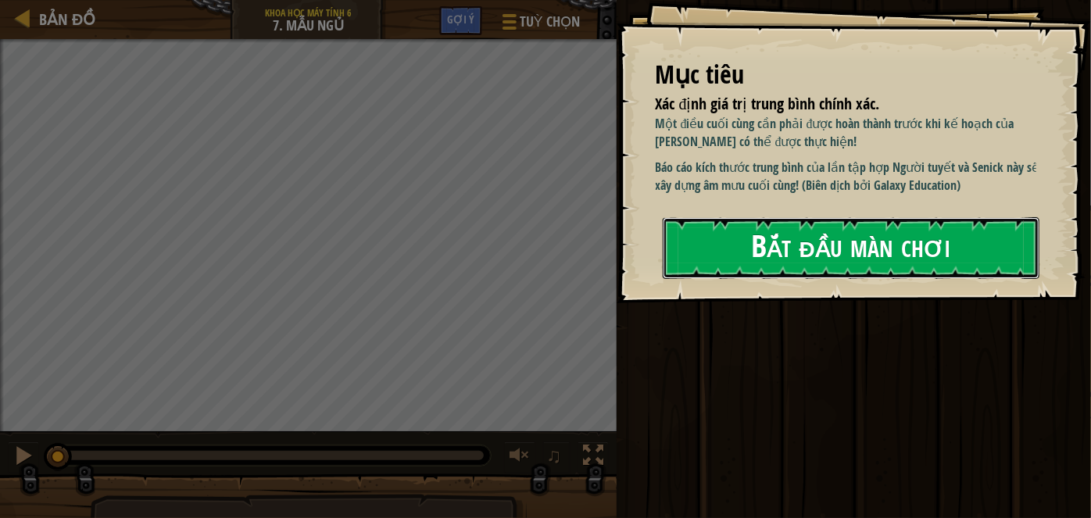
click at [721, 262] on button "Bắt đầu màn chơi" at bounding box center [850, 248] width 377 height 62
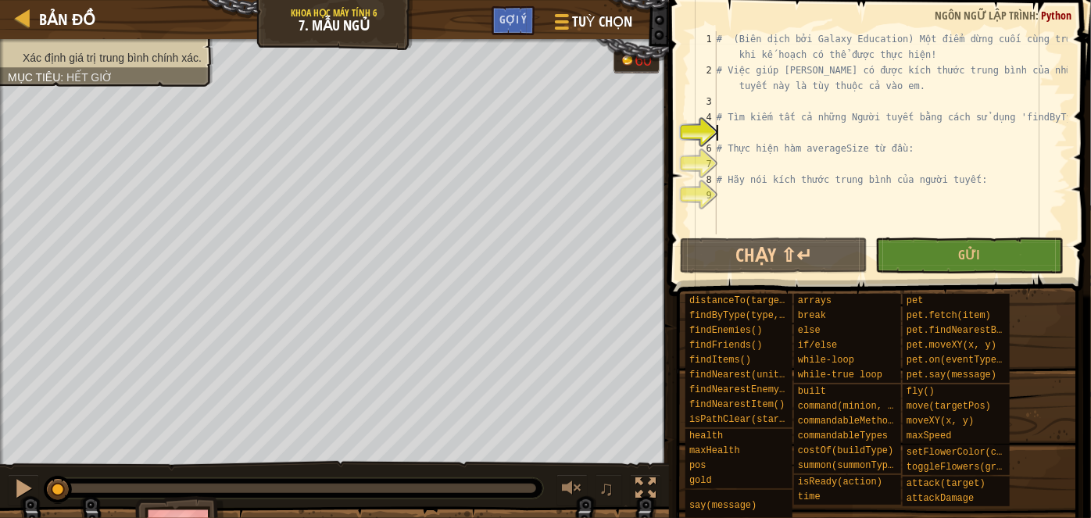
click at [794, 129] on div "# (Biên dịch bởi Galaxy Education) Một điểm dừng cuối cùng trước khi kế hoạch c…" at bounding box center [890, 156] width 354 height 250
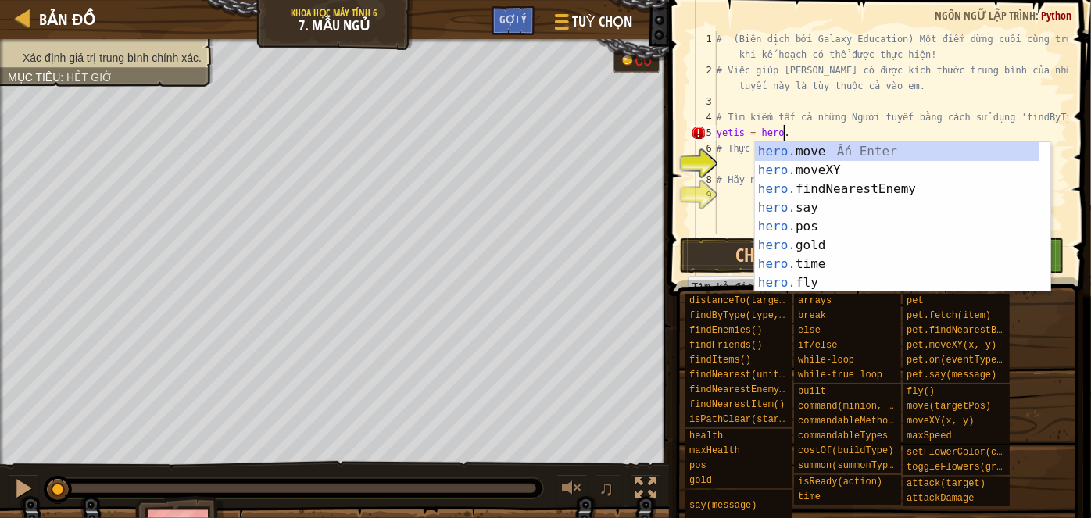
scroll to position [7, 4]
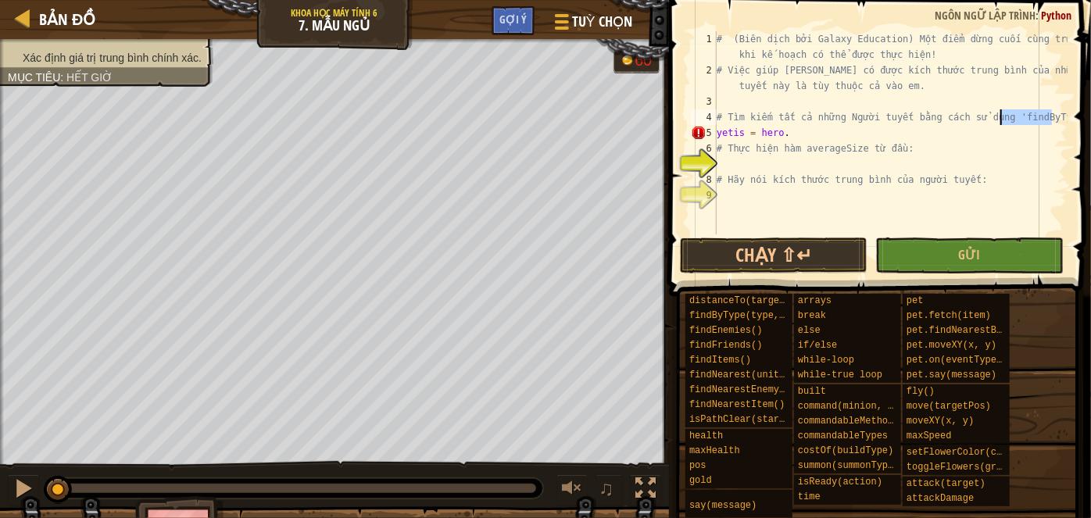
drag, startPoint x: 1050, startPoint y: 117, endPoint x: 1001, endPoint y: 119, distance: 49.2
click at [1001, 119] on div "# (Biên dịch bởi Galaxy Education) Một điểm dừng cuối cùng trước khi kế hoạch c…" at bounding box center [890, 156] width 354 height 250
click at [827, 131] on div "# (Biên dịch bởi Galaxy Education) Một điểm dừng cuối cùng trước khi kế hoạch c…" at bounding box center [890, 156] width 354 height 250
paste textarea "findByType"
drag, startPoint x: 811, startPoint y: 140, endPoint x: 898, endPoint y: 131, distance: 87.1
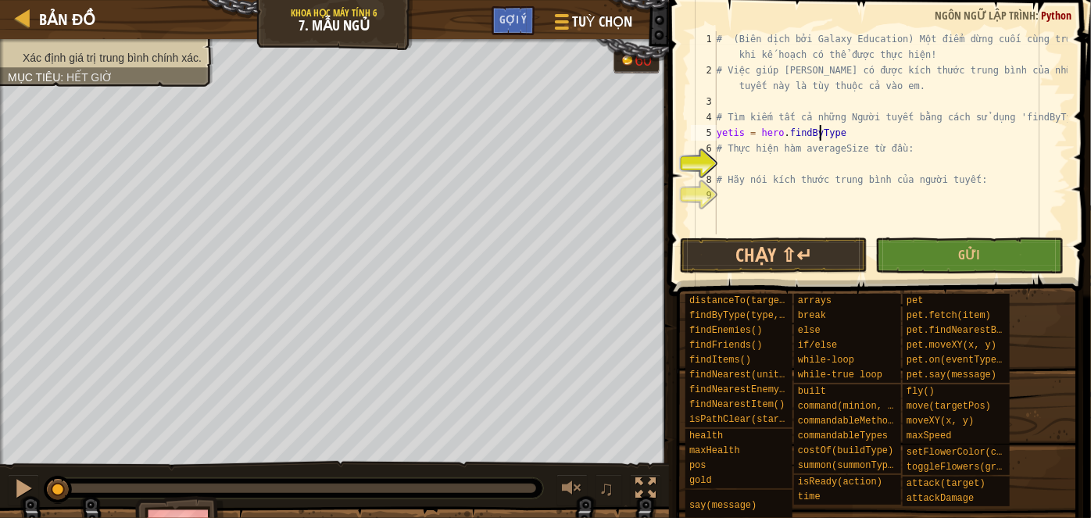
click at [898, 131] on div "# (Biên dịch bởi Galaxy Education) Một điểm dừng cuối cùng trước khi kế hoạch c…" at bounding box center [890, 156] width 354 height 250
type textarea "yetis = hero.findByType("yeti")"
click at [816, 160] on div "# (Biên dịch bởi Galaxy Education) Một điểm dừng cuối cùng trước khi kế hoạch c…" at bounding box center [890, 156] width 354 height 250
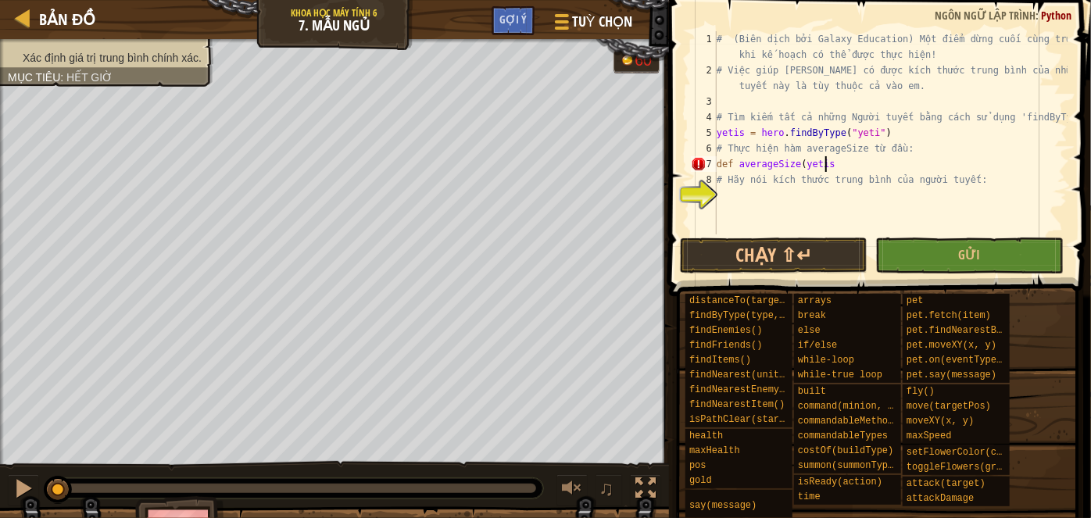
scroll to position [7, 8]
type textarea "def averageSize(yetis):"
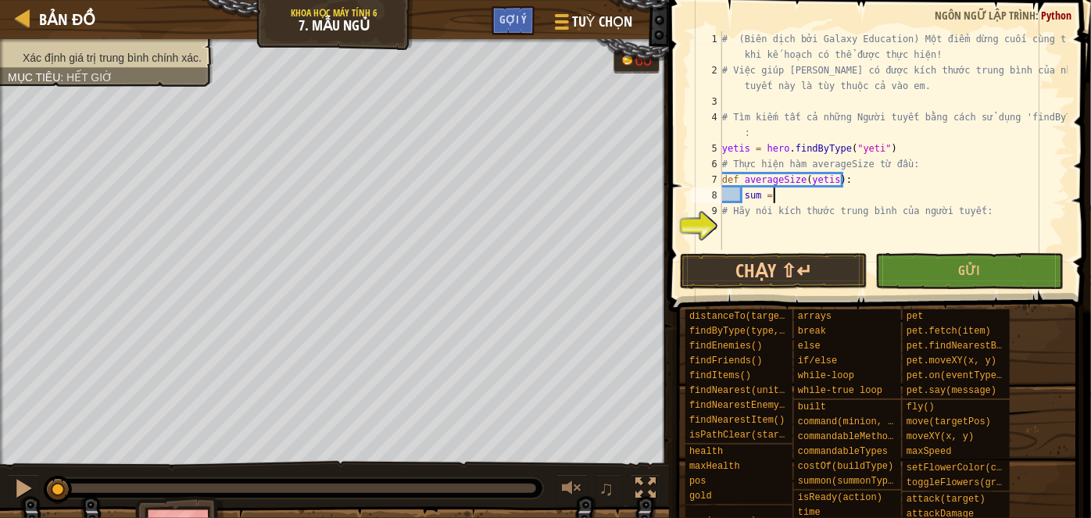
scroll to position [7, 4]
type textarea "sum = 0"
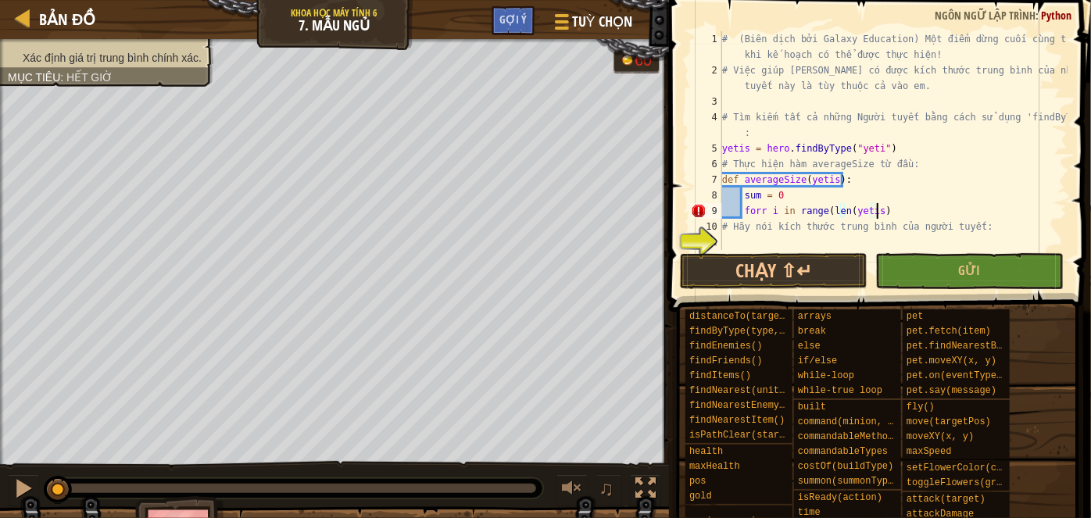
scroll to position [7, 12]
type textarea "forr i in range(len(yetis)):"
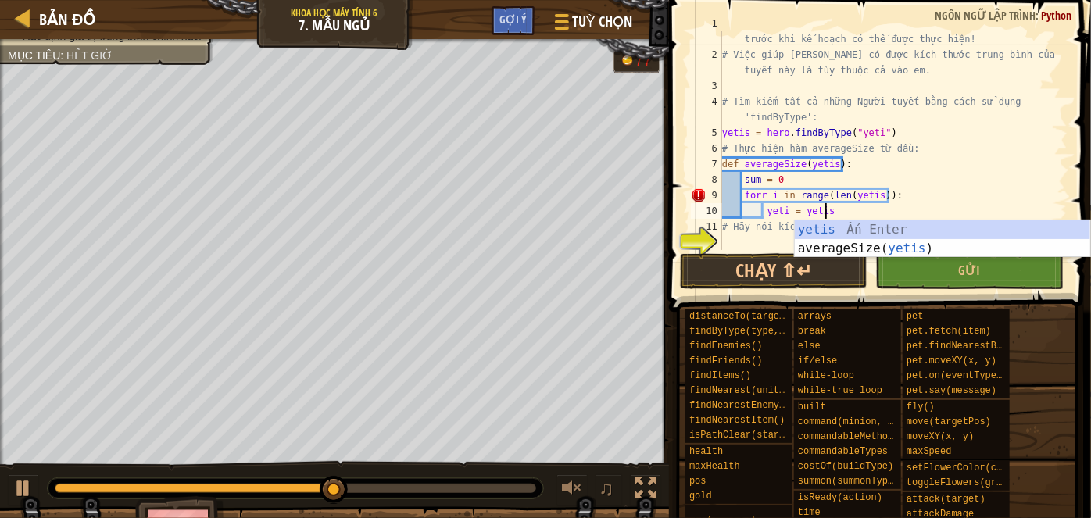
scroll to position [7, 8]
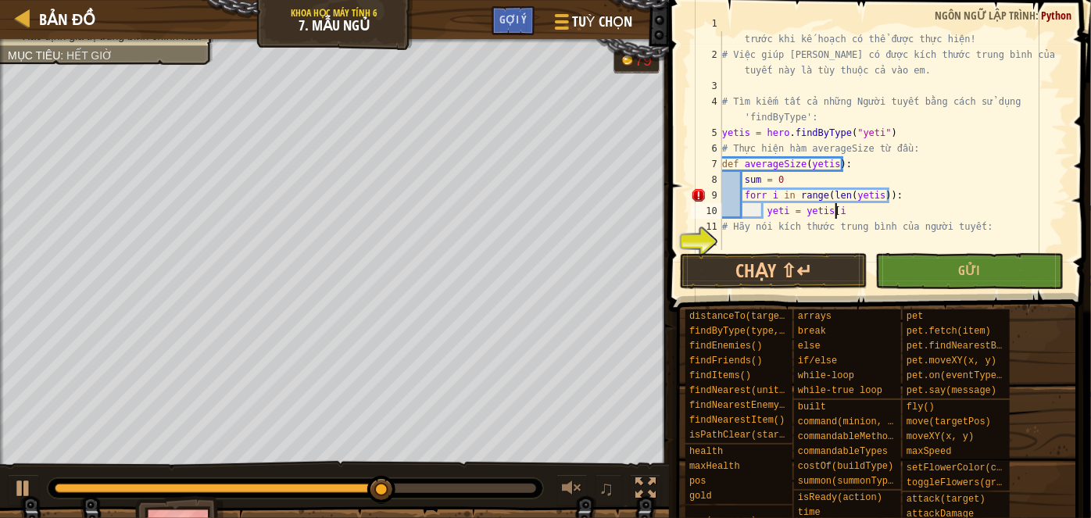
type textarea "yeti = yetis[i]"
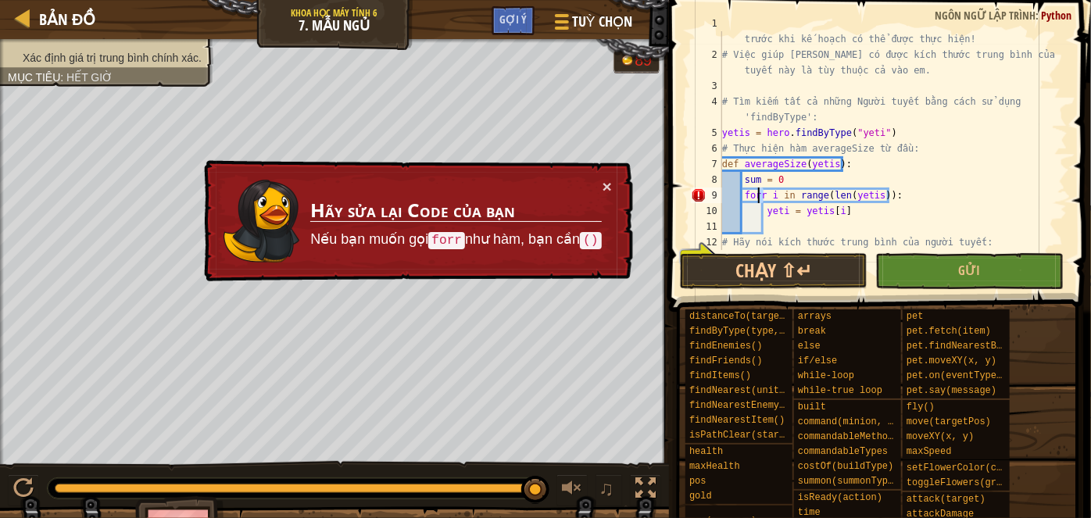
click at [758, 195] on div "# (Biên dịch bởi Galaxy Education) Một điểm dừng cuối cùng trước khi kế hoạch c…" at bounding box center [887, 149] width 337 height 266
type textarea "for i in range(len(yetis)):"
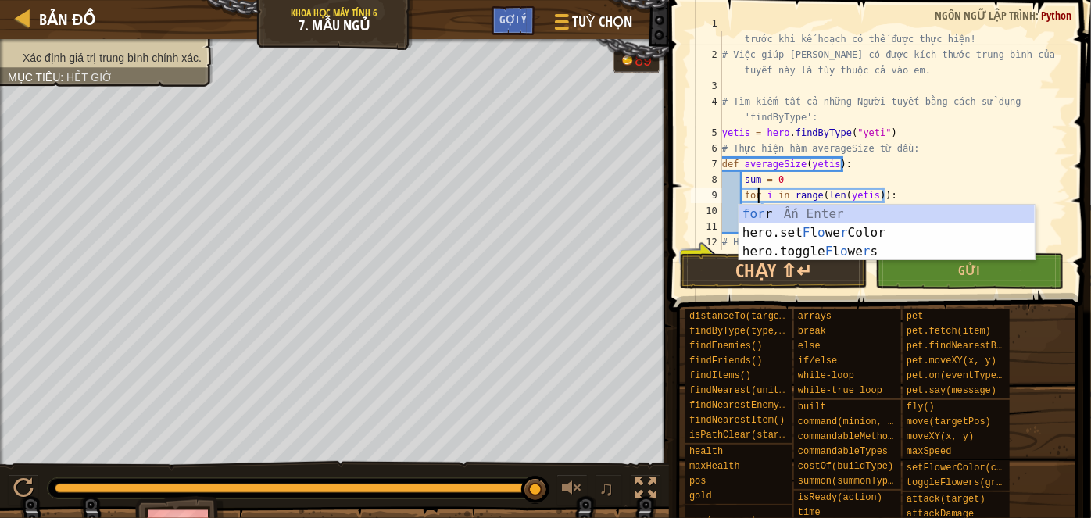
scroll to position [31, 0]
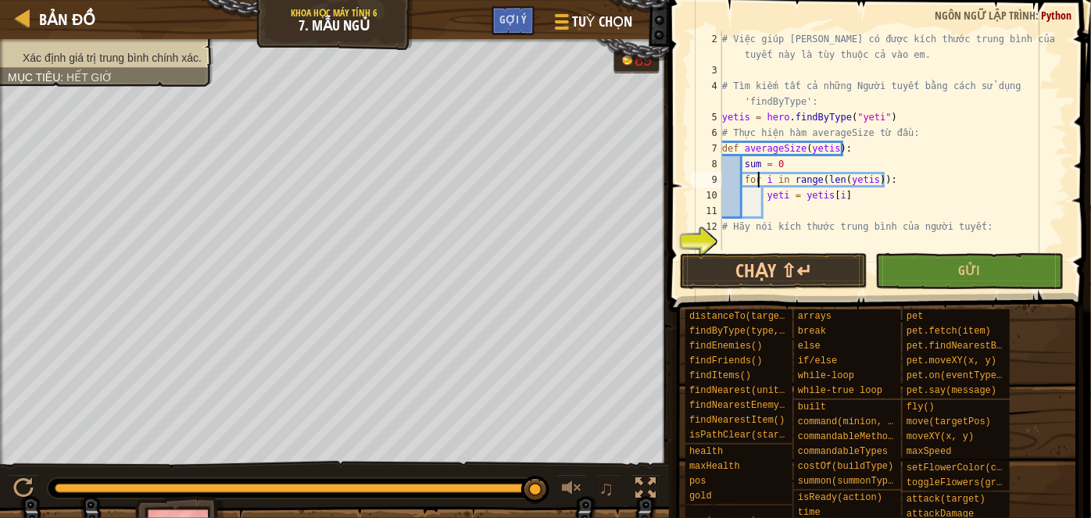
click at [809, 212] on div "# Việc giúp [PERSON_NAME] có được kích thước trung bình của những người tuyết n…" at bounding box center [887, 164] width 337 height 266
type textarea "sum += yeti.size"
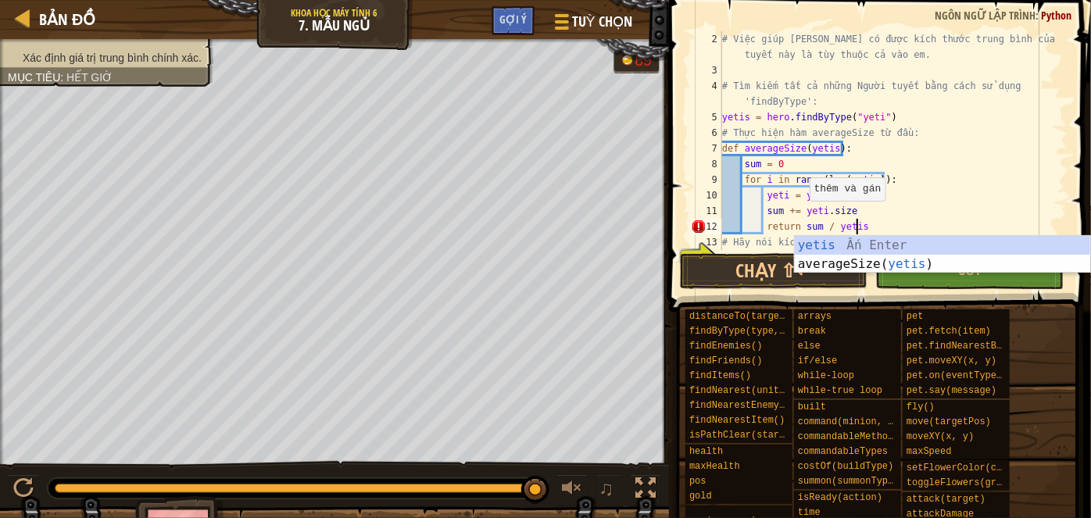
scroll to position [7, 10]
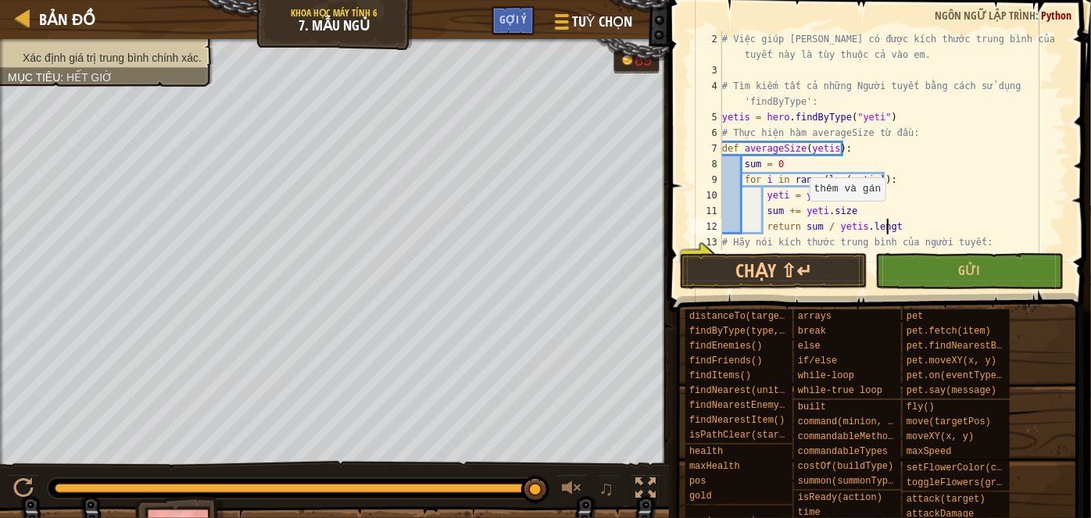
type textarea "return sum / yetis.length"
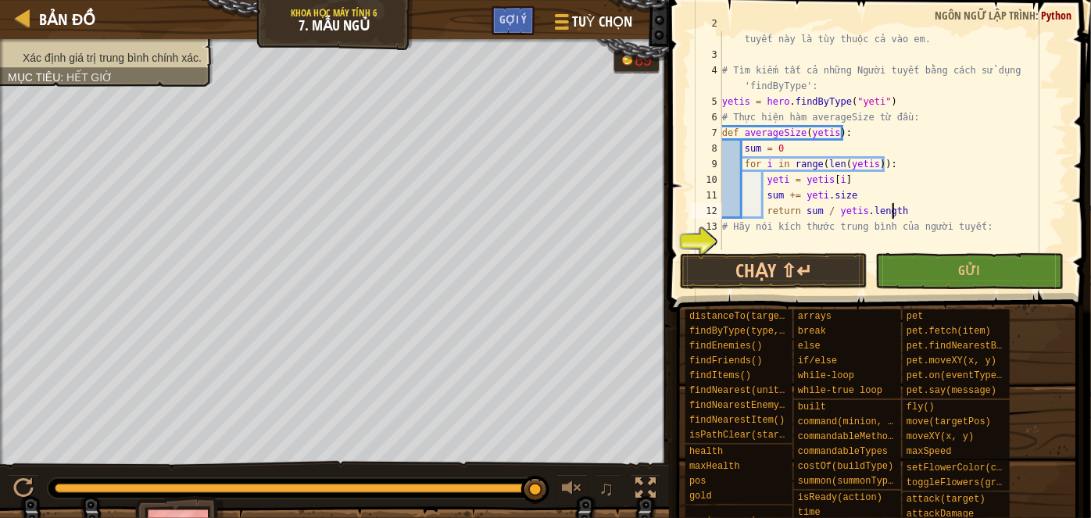
scroll to position [47, 0]
click at [831, 241] on div "# Việc giúp [PERSON_NAME] có được kích thước trung bình của những người tuyết n…" at bounding box center [887, 149] width 337 height 266
type textarea "g"
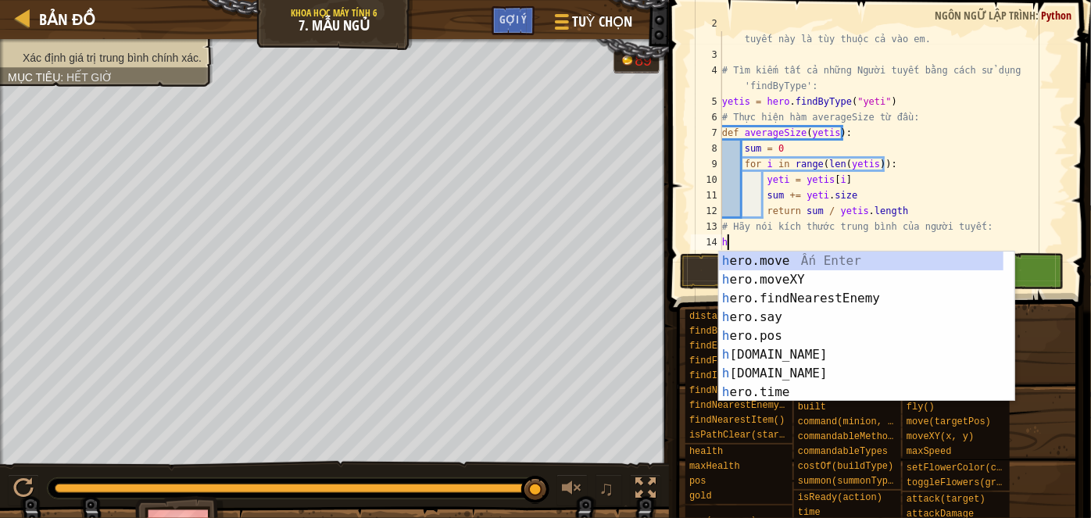
click at [764, 211] on div "# Việc giúp [PERSON_NAME] có được kích thước trung bình của những người tuyết n…" at bounding box center [887, 149] width 337 height 266
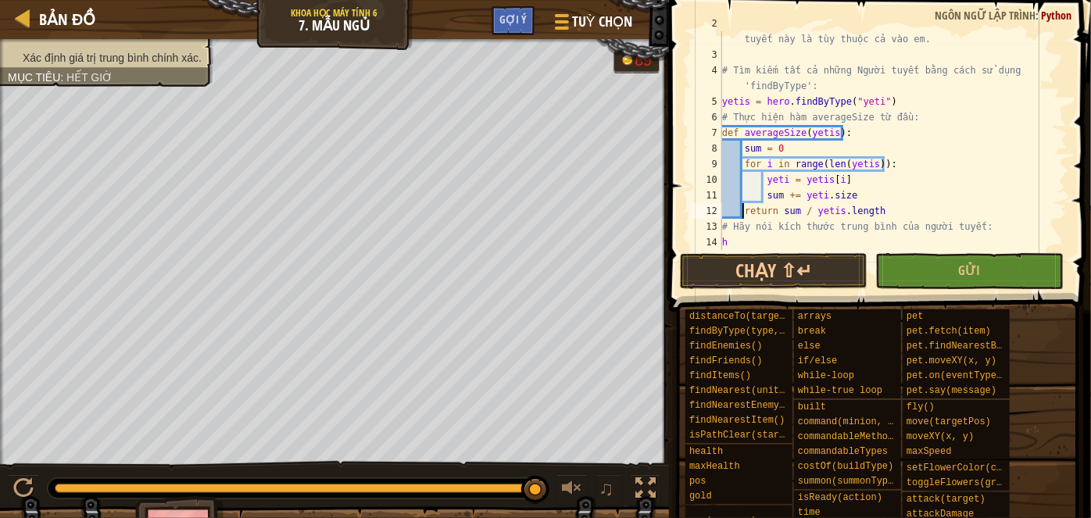
click at [766, 247] on div "# Việc giúp [PERSON_NAME] có được kích thước trung bình của những người tuyết n…" at bounding box center [887, 149] width 337 height 266
drag, startPoint x: 835, startPoint y: 131, endPoint x: 744, endPoint y: 131, distance: 91.4
click at [744, 131] on div "# Việc giúp [PERSON_NAME] có được kích thước trung bình của những người tuyết n…" at bounding box center [887, 149] width 337 height 266
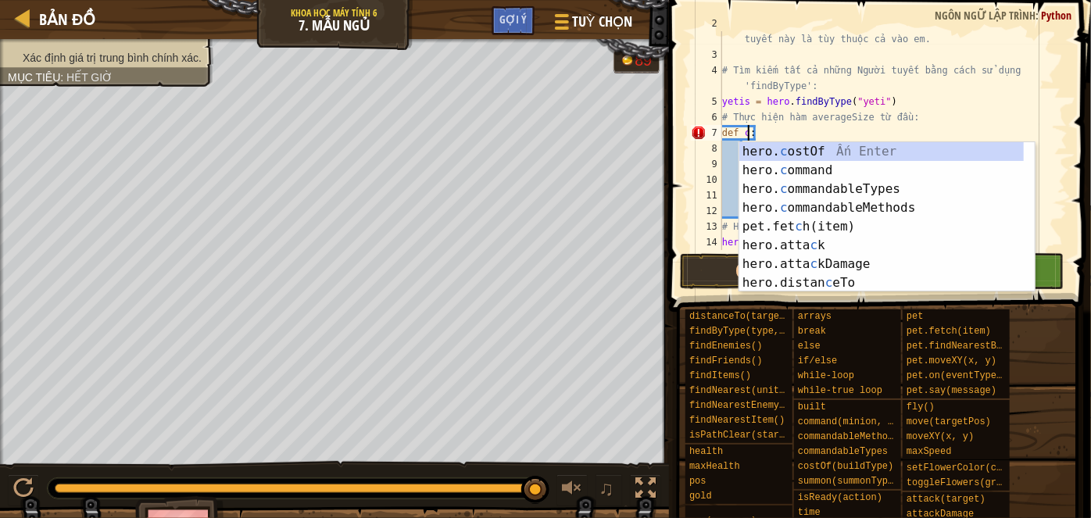
paste textarea "findByType"
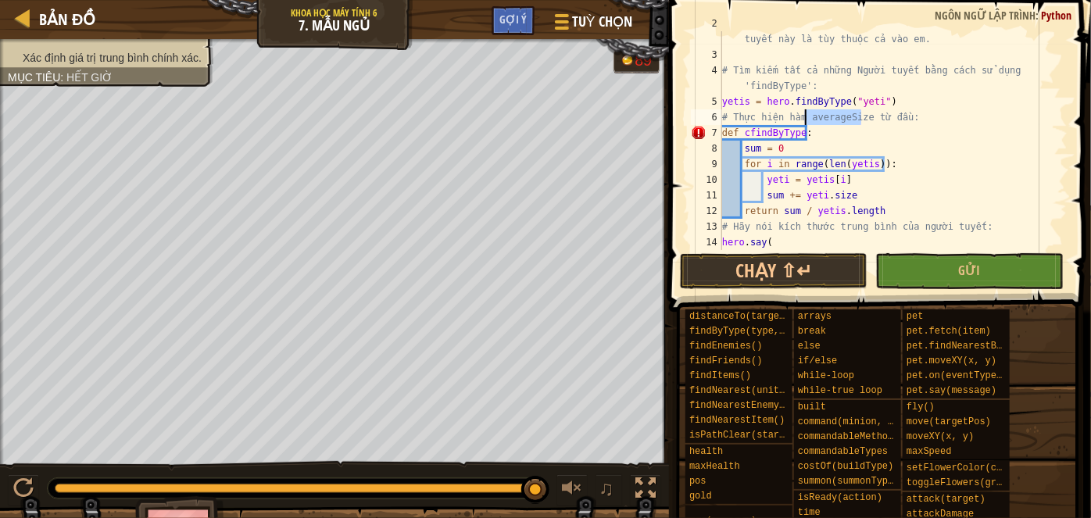
drag, startPoint x: 860, startPoint y: 117, endPoint x: 804, endPoint y: 115, distance: 56.3
click at [804, 115] on div "# Việc giúp [PERSON_NAME] có được kích thước trung bình của những người tuyết n…" at bounding box center [887, 149] width 337 height 266
paste textarea "findByTyp"
drag, startPoint x: 798, startPoint y: 132, endPoint x: 744, endPoint y: 137, distance: 54.1
click at [744, 137] on div "# Việc giúp [PERSON_NAME] có được kích thước trung bình của những người tuyết n…" at bounding box center [887, 149] width 337 height 266
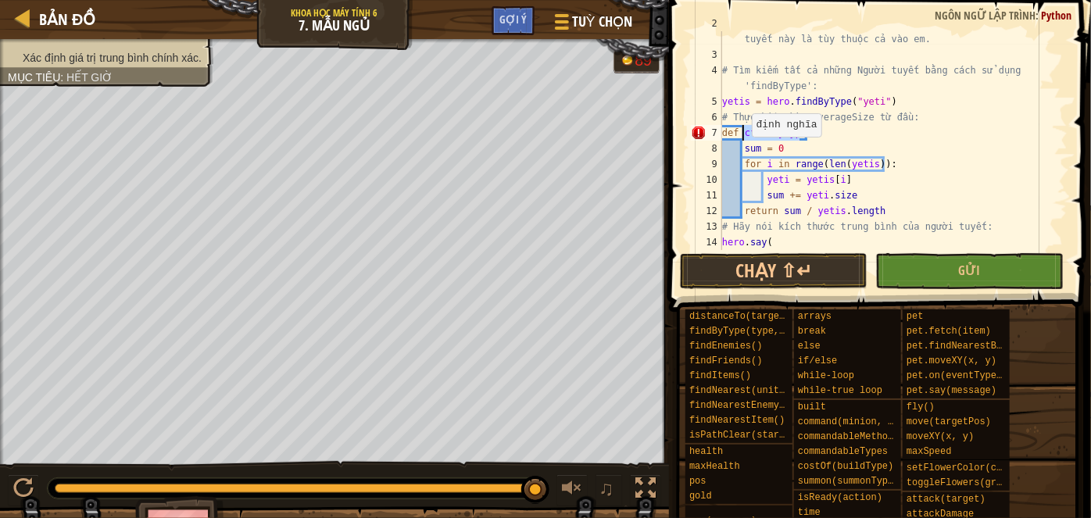
paste textarea "averageSiz"
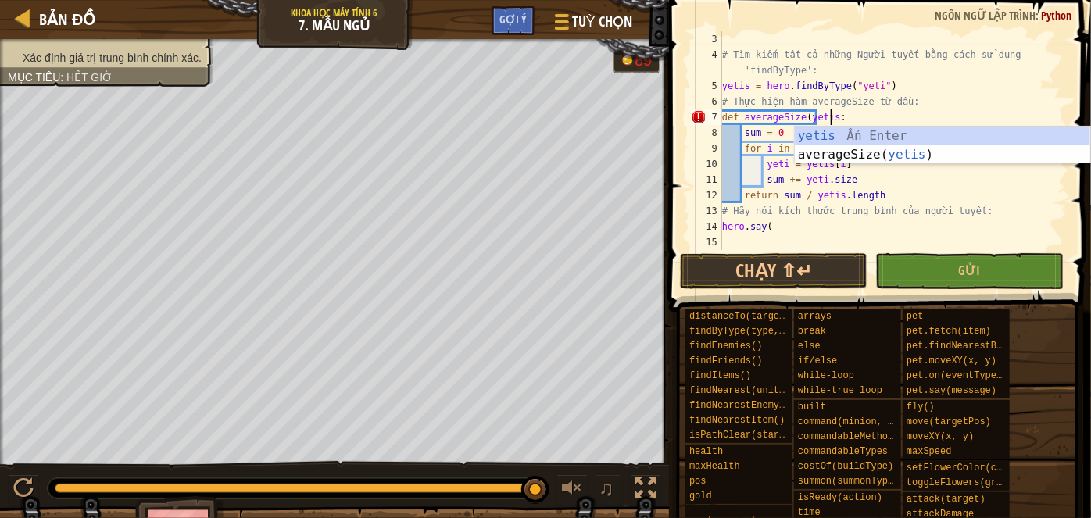
scroll to position [7, 9]
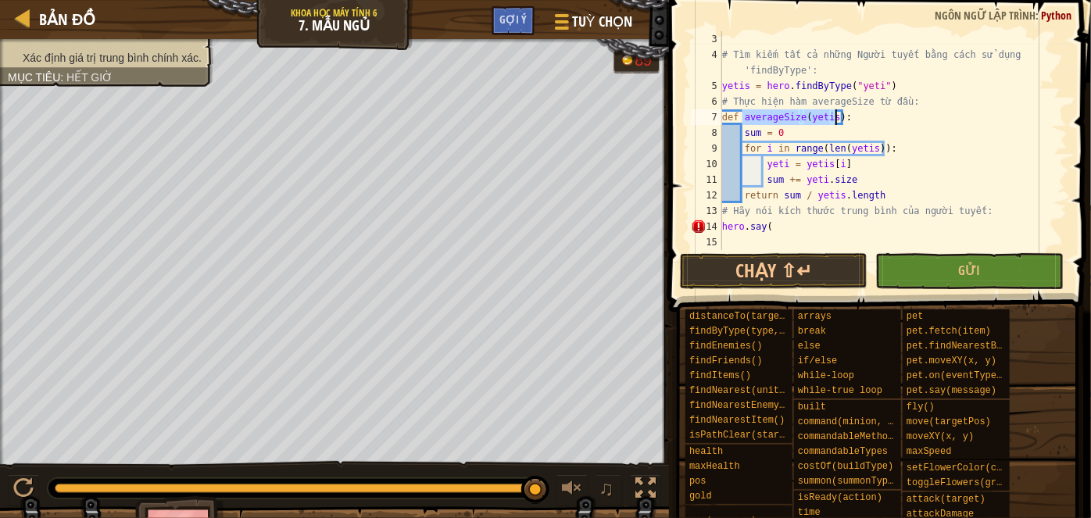
drag, startPoint x: 741, startPoint y: 119, endPoint x: 836, endPoint y: 119, distance: 95.3
click at [836, 119] on div "# Tìm kiếm tất cả những Người tuyết bằng cách sử dụng 'findByType': yetis = her…" at bounding box center [887, 156] width 337 height 250
paste textarea
click at [787, 228] on div "# Tìm kiếm tất cả những Người tuyết bằng cách sử dụng 'findByType': yetis = her…" at bounding box center [887, 156] width 337 height 250
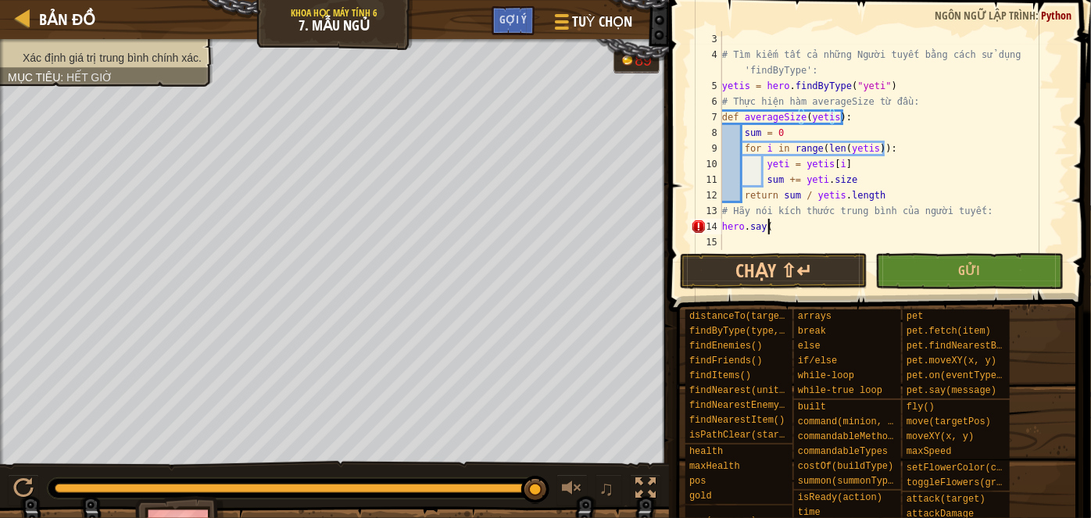
scroll to position [7, 2]
paste textarea "averageSize(yetis)"
type textarea "hero.say(averageSize(yetis))"
click at [804, 273] on button "Chạy ⇧↵" at bounding box center [773, 271] width 187 height 36
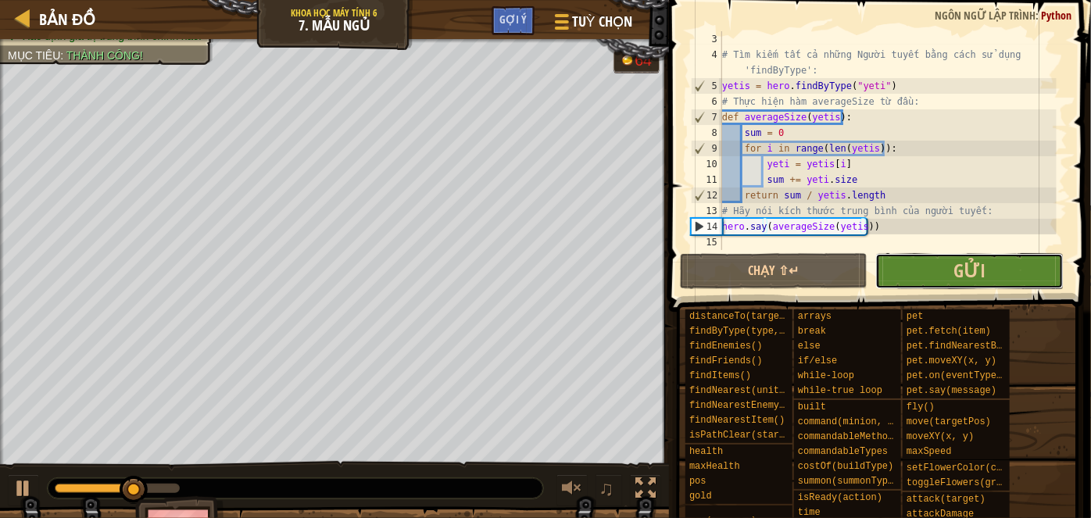
click at [912, 280] on button "Gửi" at bounding box center [968, 271] width 187 height 36
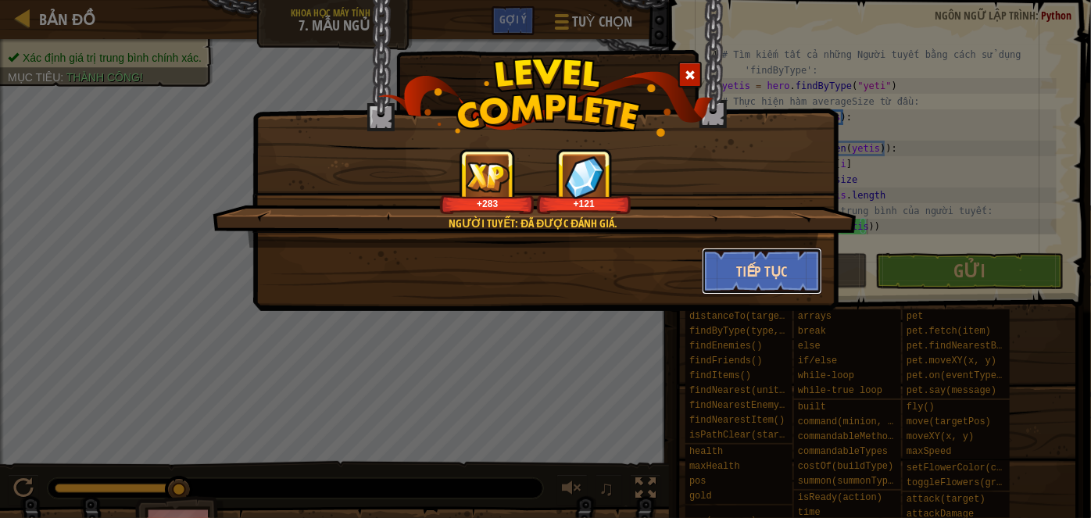
click at [719, 272] on button "Tiếp tục" at bounding box center [762, 271] width 121 height 47
